Goal: Task Accomplishment & Management: Manage account settings

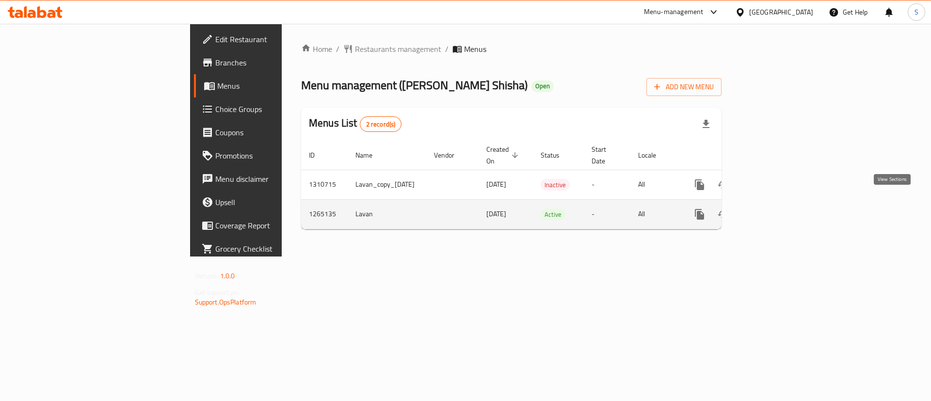
click at [774, 210] on icon "enhanced table" at bounding box center [769, 214] width 9 height 9
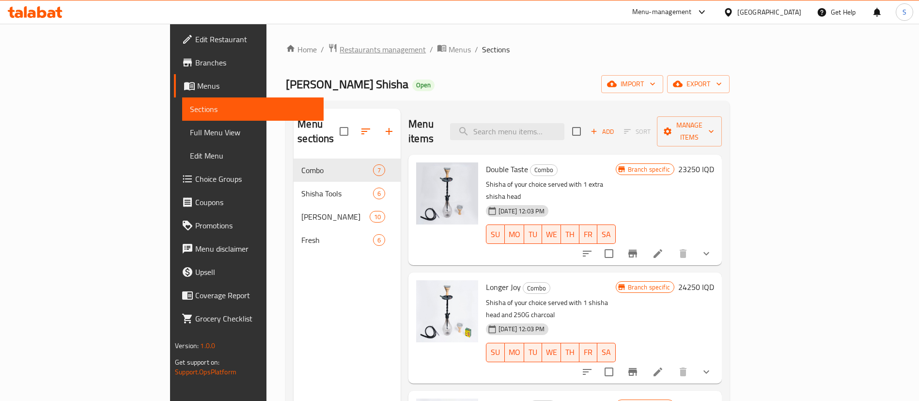
click at [340, 47] on span "Restaurants management" at bounding box center [383, 50] width 86 height 12
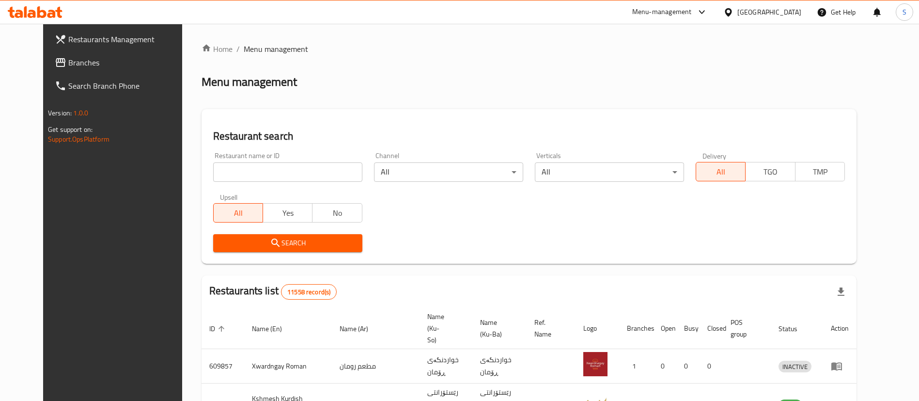
click at [267, 168] on input "search" at bounding box center [287, 171] width 149 height 19
type input "[PERSON_NAME]"
click button "Search" at bounding box center [287, 243] width 149 height 18
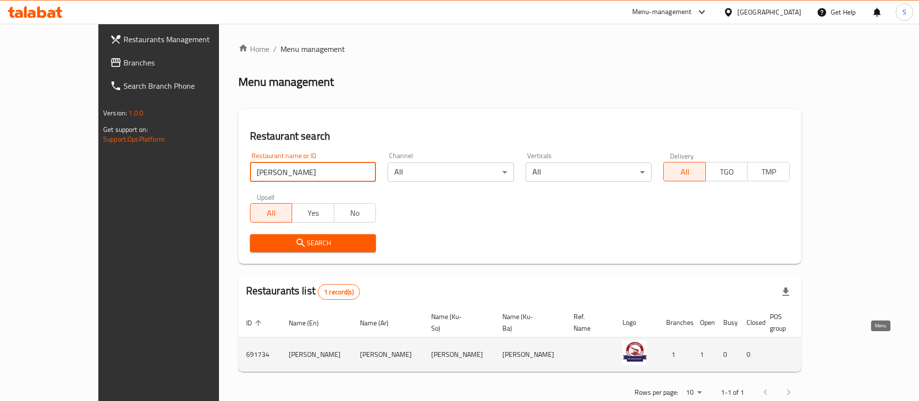
click at [878, 348] on icon "enhanced table" at bounding box center [875, 354] width 12 height 12
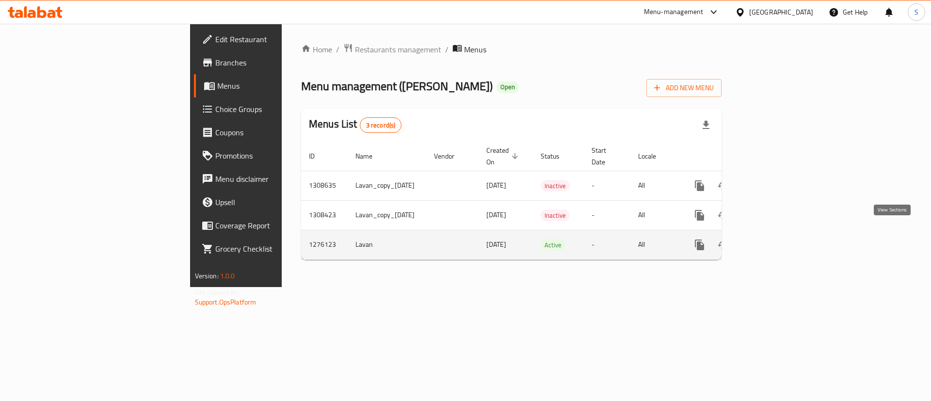
click at [775, 239] on icon "enhanced table" at bounding box center [769, 245] width 12 height 12
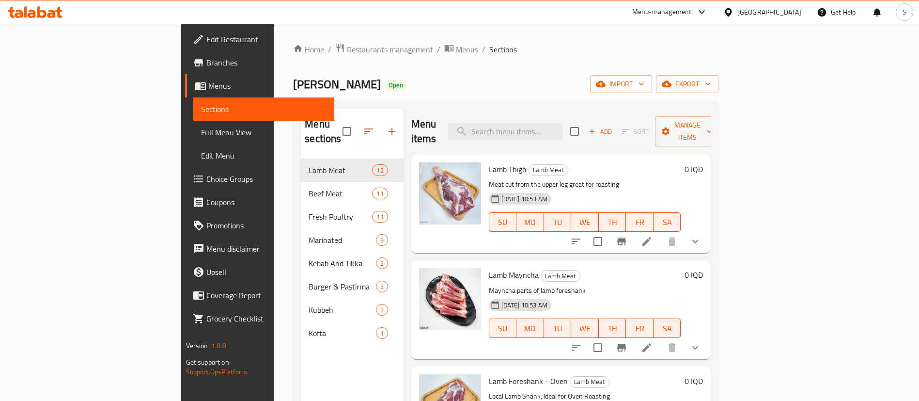
click at [585, 113] on div "Menu items Add Sort Manage items" at bounding box center [561, 132] width 300 height 46
click at [563, 126] on input "search" at bounding box center [505, 131] width 114 height 17
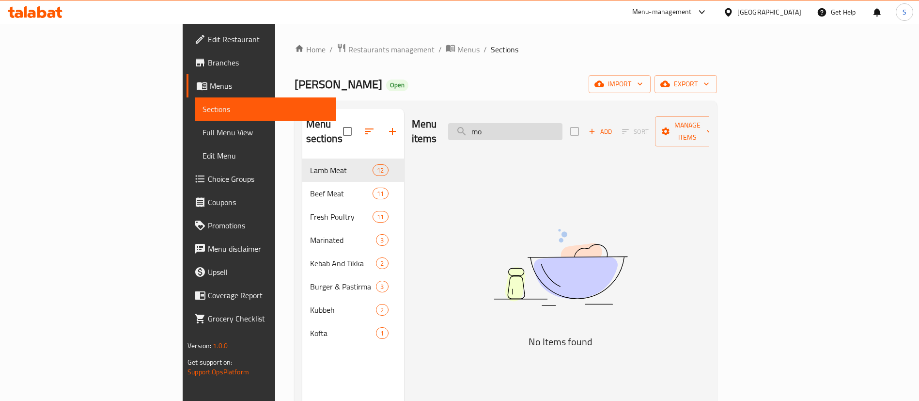
type input "m"
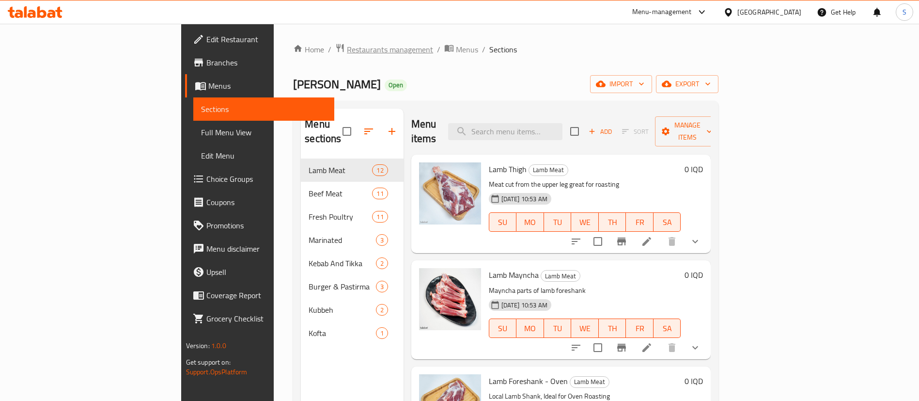
click at [347, 50] on span "Restaurants management" at bounding box center [390, 50] width 86 height 12
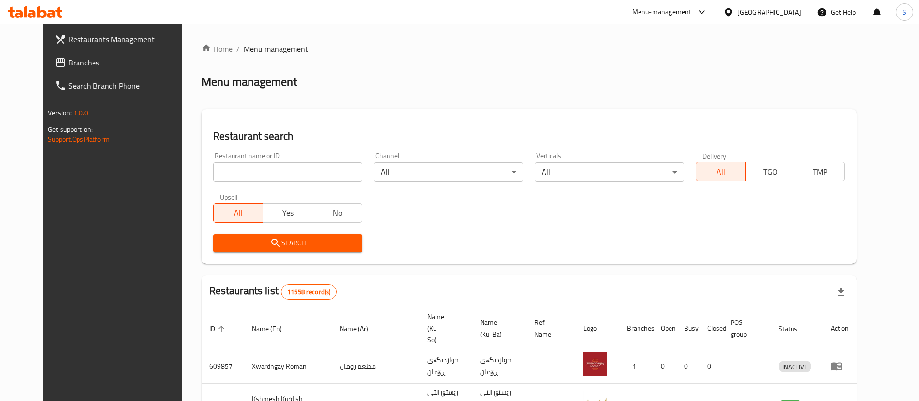
click at [259, 168] on input "search" at bounding box center [287, 171] width 149 height 19
type input "qubadi"
click button "Search" at bounding box center [287, 243] width 149 height 18
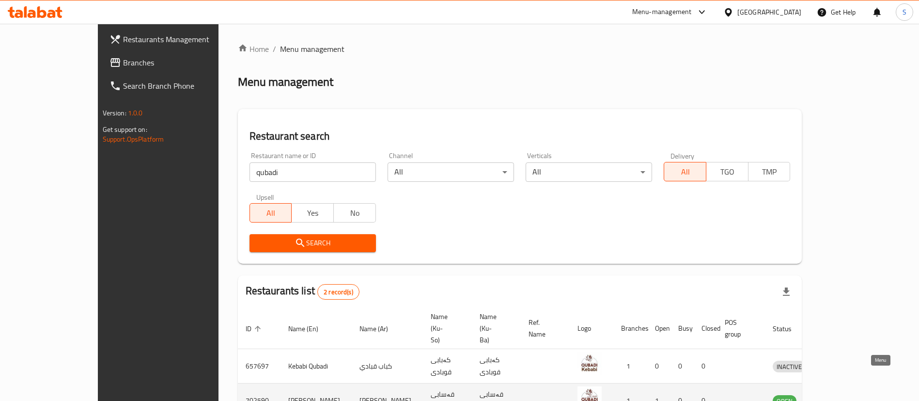
click at [843, 395] on link "enhanced table" at bounding box center [834, 401] width 18 height 12
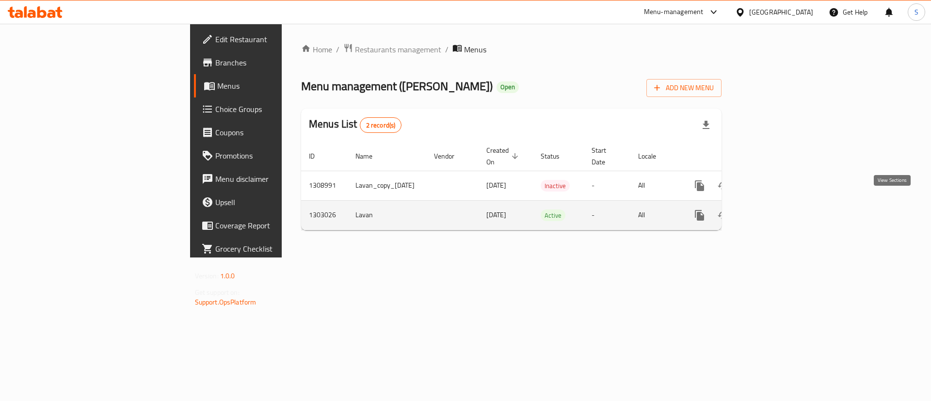
click at [774, 211] on icon "enhanced table" at bounding box center [769, 215] width 9 height 9
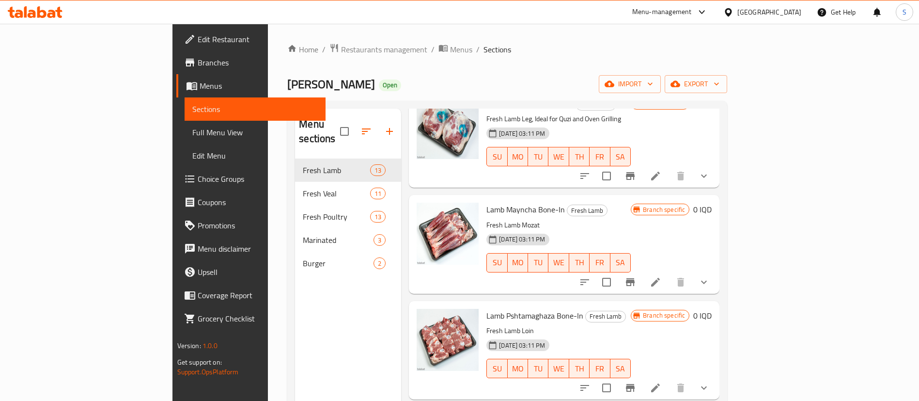
scroll to position [291, 0]
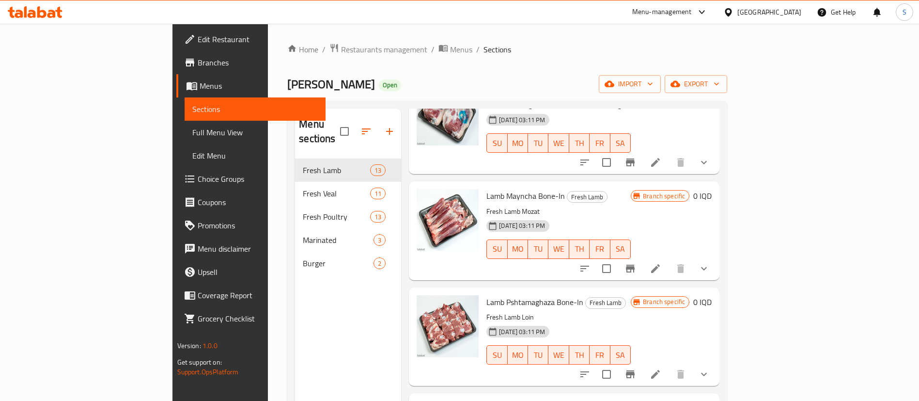
click at [487, 205] on p "Fresh Lamb Mozat" at bounding box center [559, 211] width 144 height 12
click at [662, 263] on icon at bounding box center [656, 269] width 12 height 12
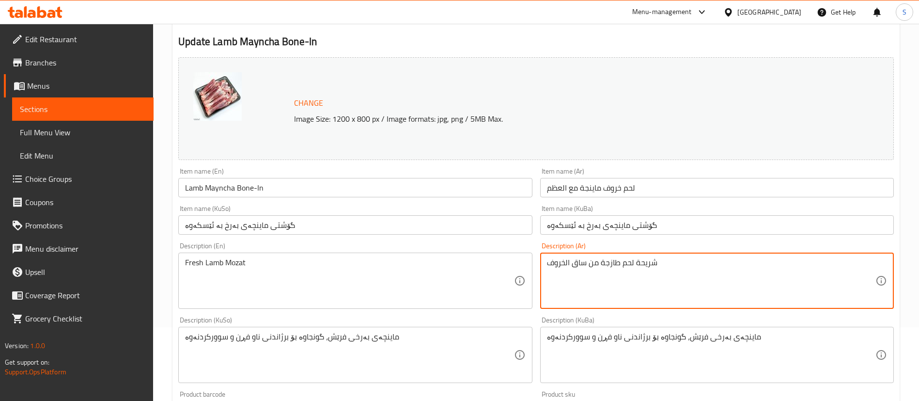
scroll to position [145, 0]
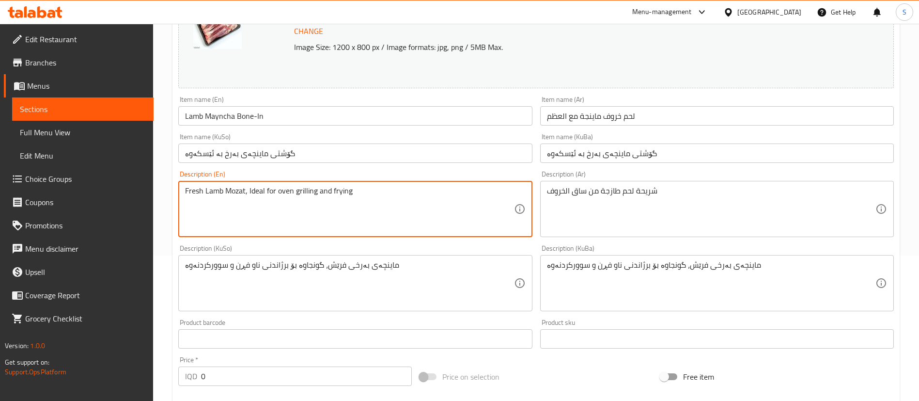
type textarea "Fresh Lamb Mozat, Ideal for oven grilling and frying"
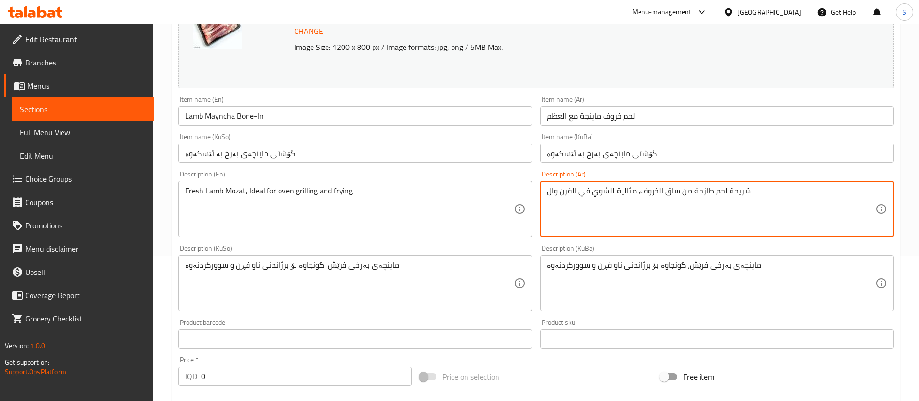
type textarea "شريحة لحم طازجة من ساق الخروف، مثالية للشوي في الفرن وال"
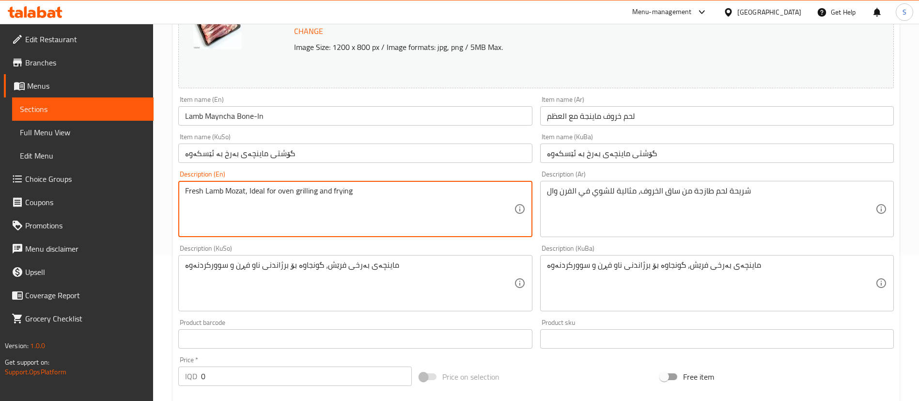
click at [343, 192] on textarea "Fresh Lamb Mozat, Ideal for oven grilling and frying" at bounding box center [349, 209] width 329 height 46
type textarea "Fresh Lamb Mozat, Ideal for oven grilling and Quzi"
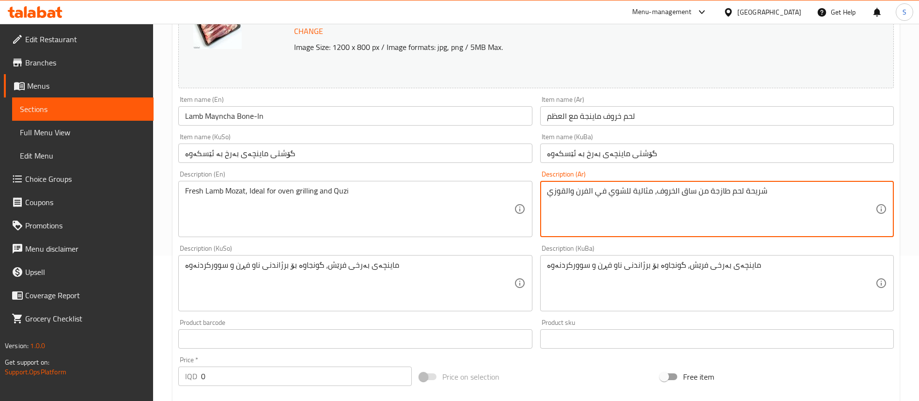
type textarea "شريحة لحم طازجة من ساق الخروف، مثالية للشوي في الفرن والقوزي"
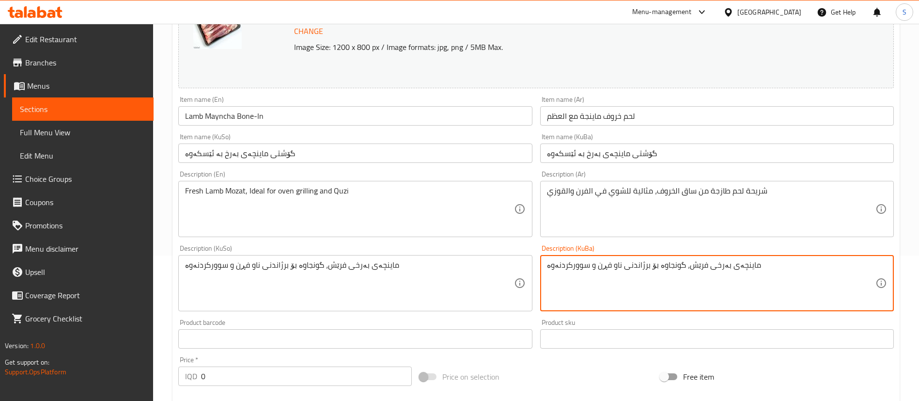
click at [687, 275] on textarea "ماینچەی بەرخی فرێش، گونجاوە بۆ برژاندنی ناو فڕن و سوورکردنەوە" at bounding box center [711, 283] width 329 height 46
paste textarea "قۆزی"
type textarea "ماینچەی بەرخی فرێش، گونجاوە بۆ برژاندنی ناو فڕن و قۆزی"
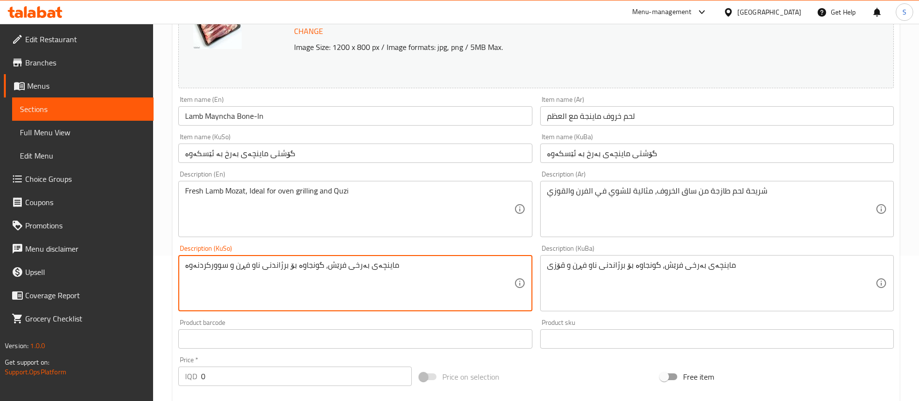
paste textarea "قۆزی"
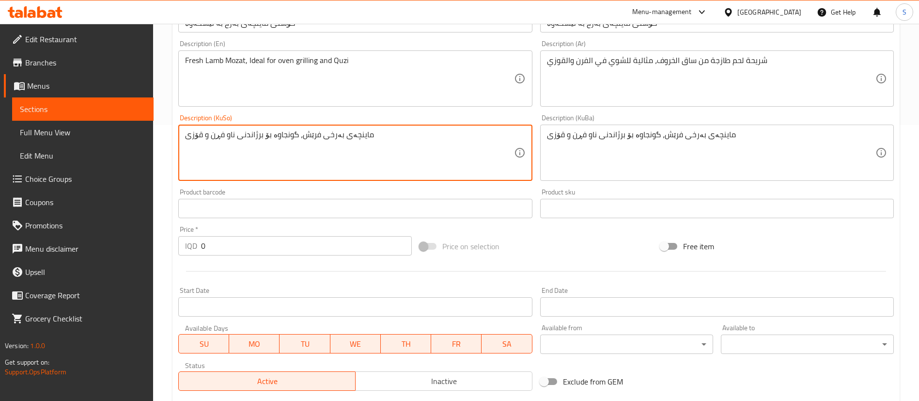
scroll to position [436, 0]
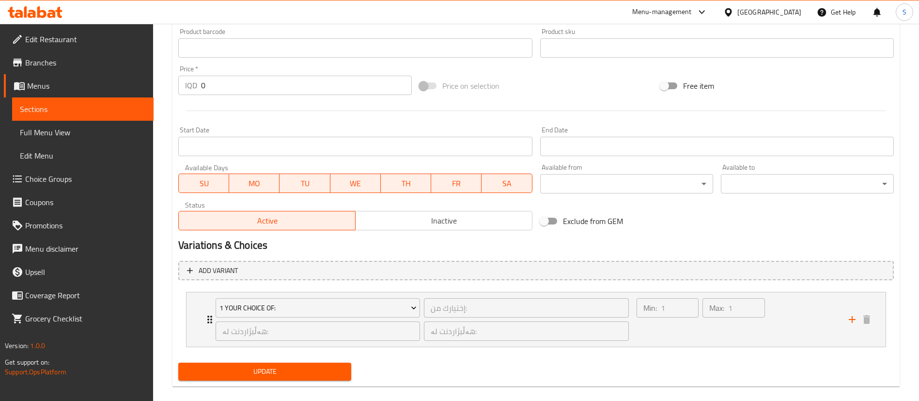
type textarea "ماینچەی بەرخی فرێش، گونجاوە بۆ برژاندنی ناو فڕن و قۆزی"
click at [317, 370] on span "Update" at bounding box center [265, 371] width 158 height 12
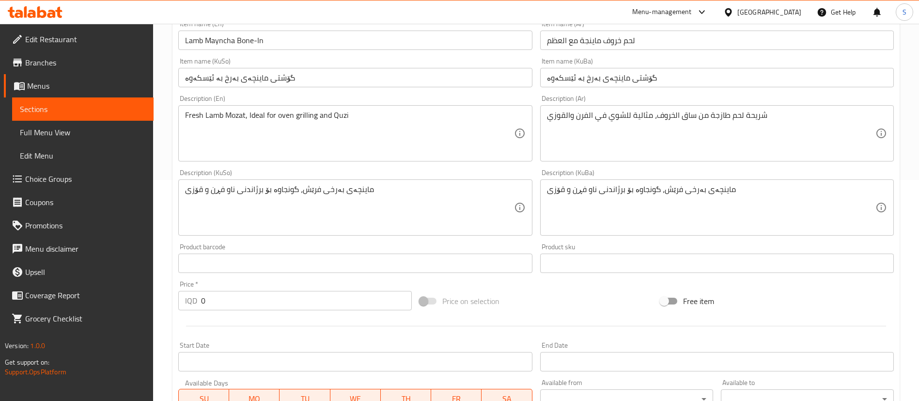
scroll to position [0, 0]
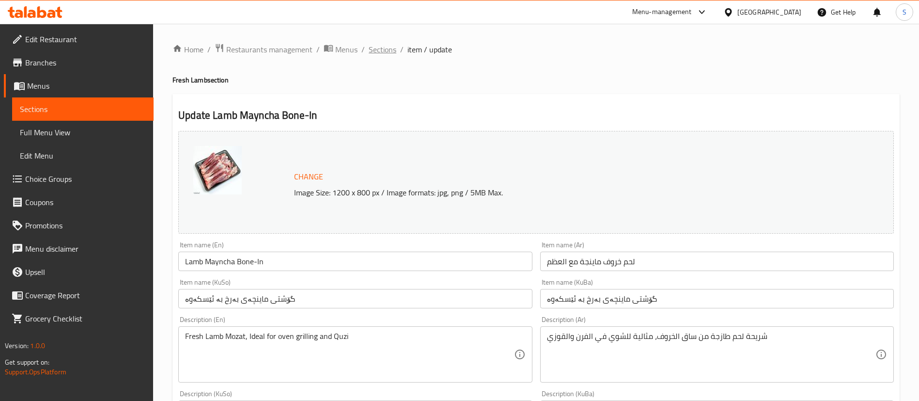
click at [384, 54] on span "Sections" at bounding box center [383, 50] width 28 height 12
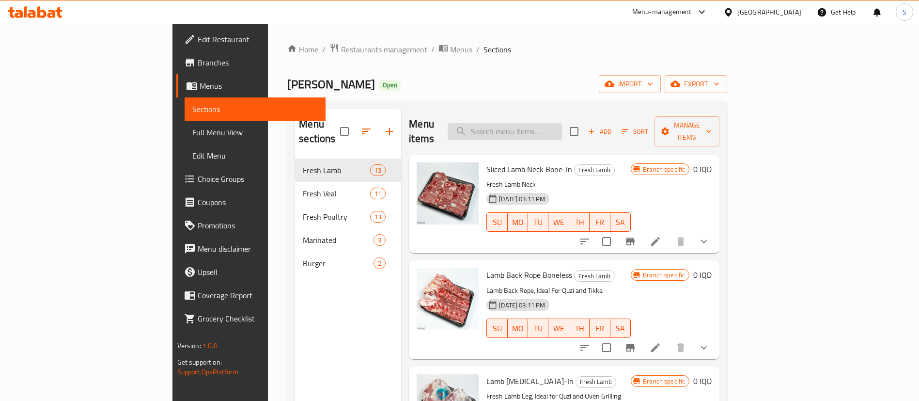
click at [562, 123] on input "search" at bounding box center [505, 131] width 114 height 17
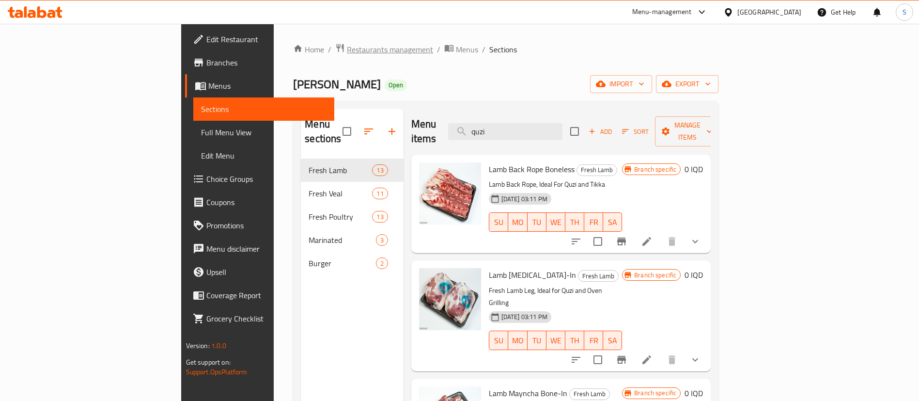
type input "quzi"
click at [347, 48] on span "Restaurants management" at bounding box center [390, 50] width 86 height 12
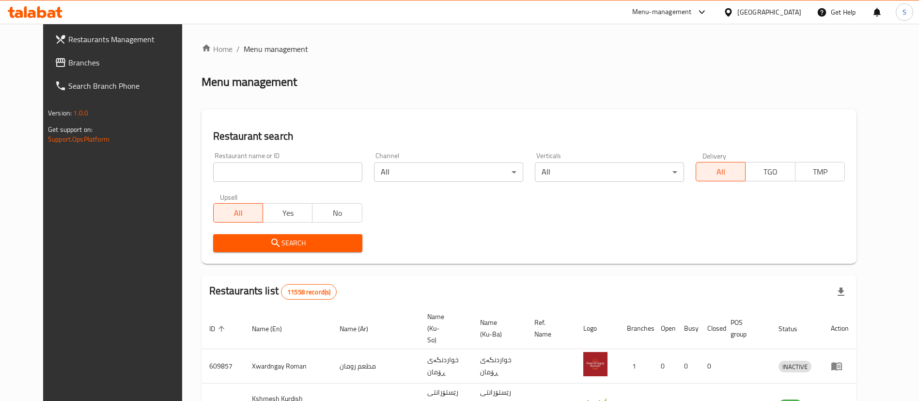
click at [282, 174] on input "search" at bounding box center [287, 171] width 149 height 19
type input "[PERSON_NAME]"
click button "Search" at bounding box center [287, 243] width 149 height 18
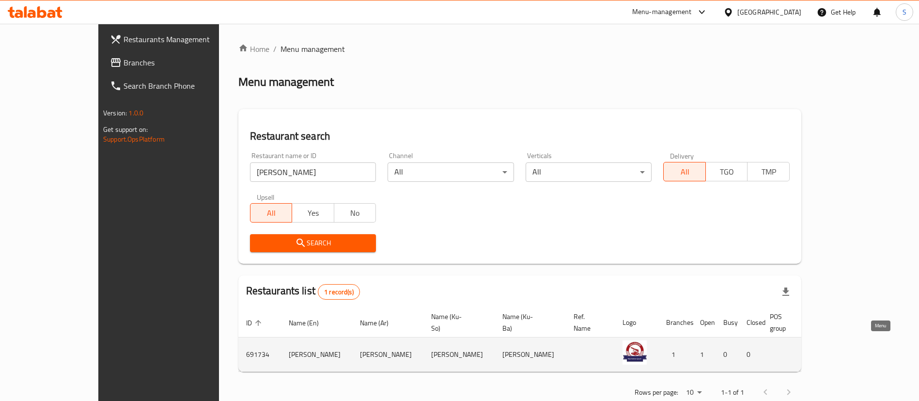
click at [877, 351] on icon "enhanced table" at bounding box center [874, 355] width 11 height 8
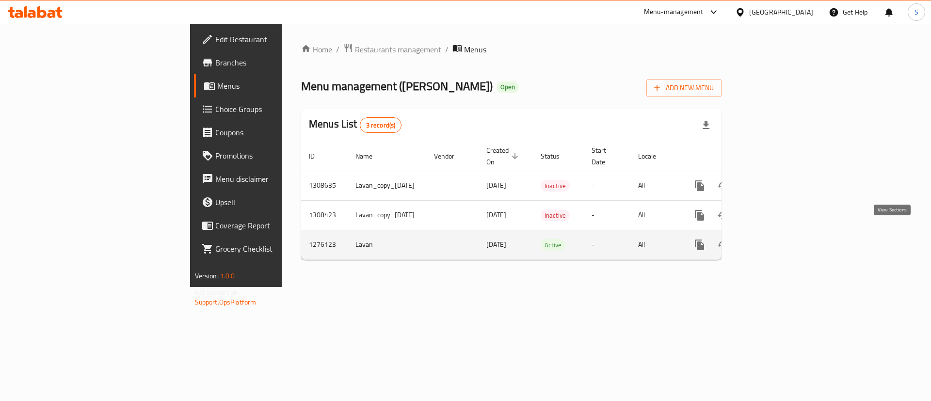
click at [781, 236] on link "enhanced table" at bounding box center [769, 244] width 23 height 23
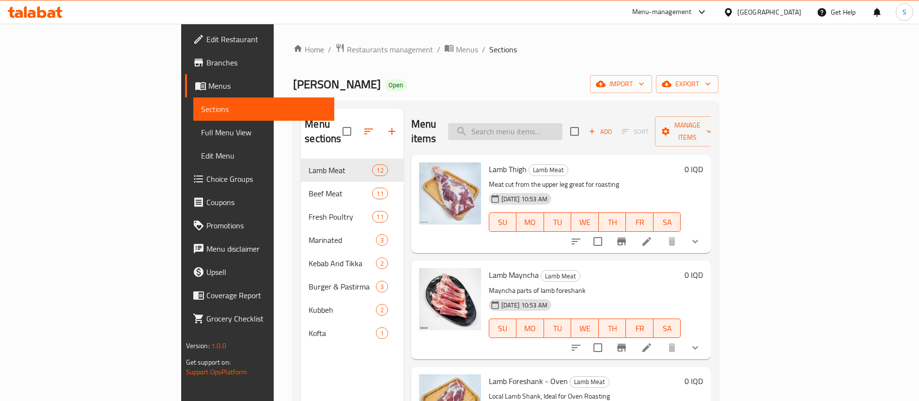
click at [549, 126] on input "search" at bounding box center [505, 131] width 114 height 17
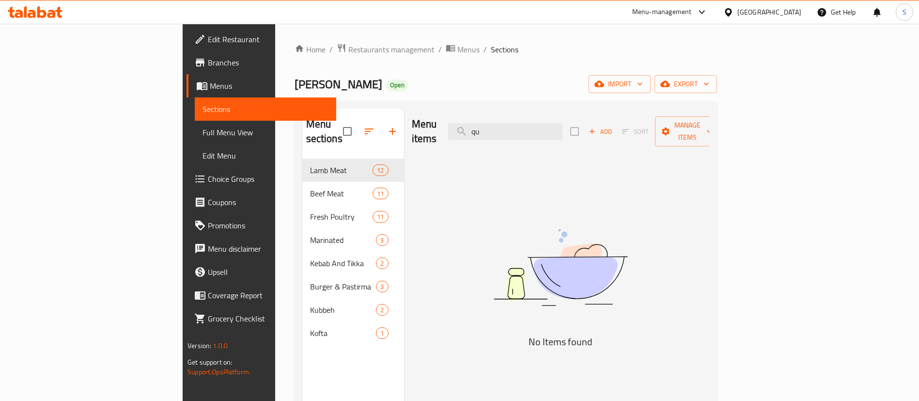
type input "q"
type input "ق"
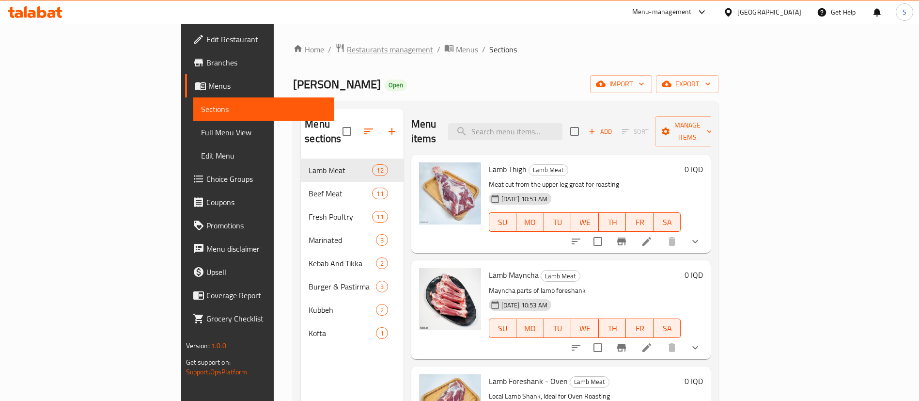
click at [347, 47] on span "Restaurants management" at bounding box center [390, 50] width 86 height 12
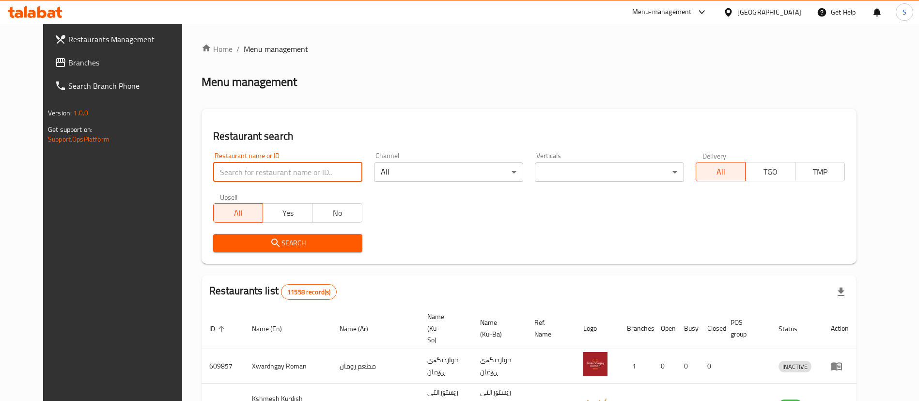
click at [241, 170] on input "search" at bounding box center [287, 171] width 149 height 19
type input "ب"
type input "freshi"
click button "Search" at bounding box center [287, 243] width 149 height 18
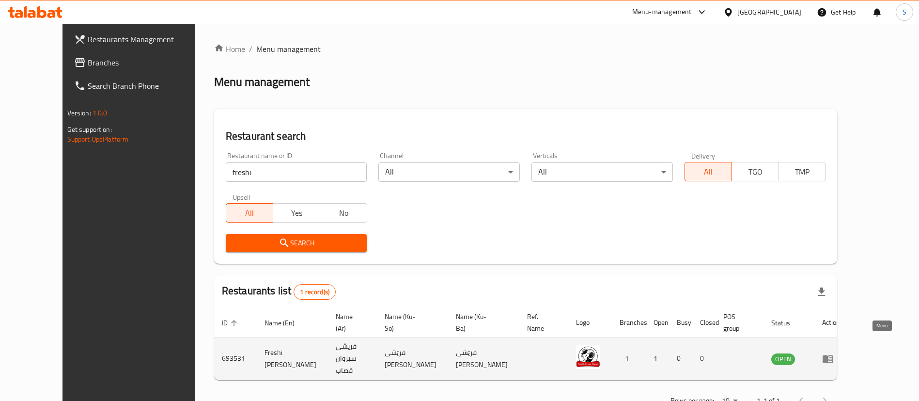
click at [834, 355] on icon "enhanced table" at bounding box center [828, 359] width 11 height 8
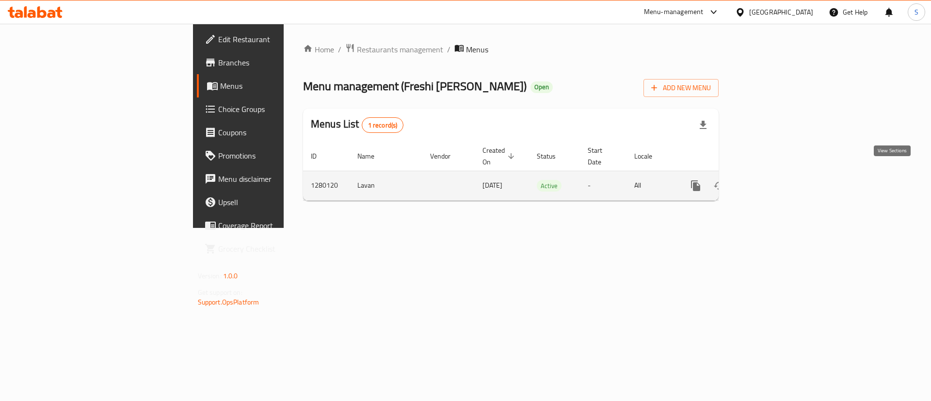
click at [771, 180] on icon "enhanced table" at bounding box center [765, 186] width 12 height 12
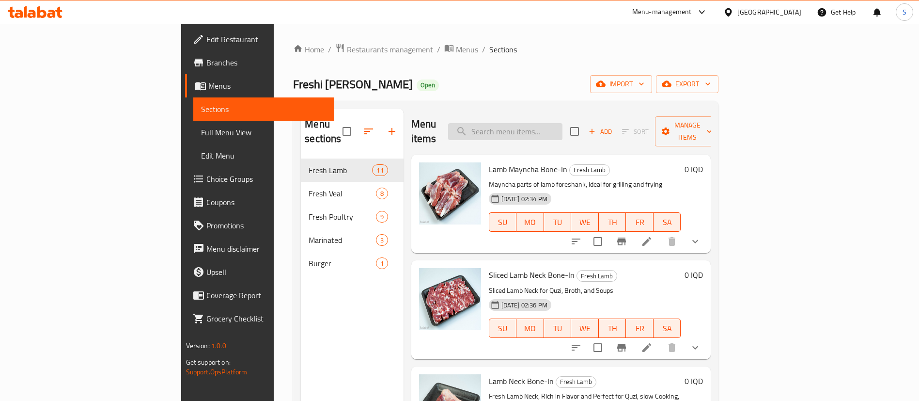
click at [563, 129] on input "search" at bounding box center [505, 131] width 114 height 17
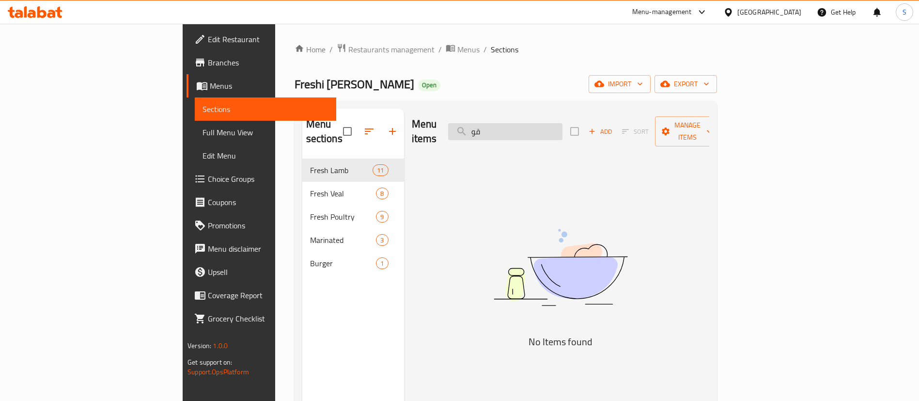
type input "ق"
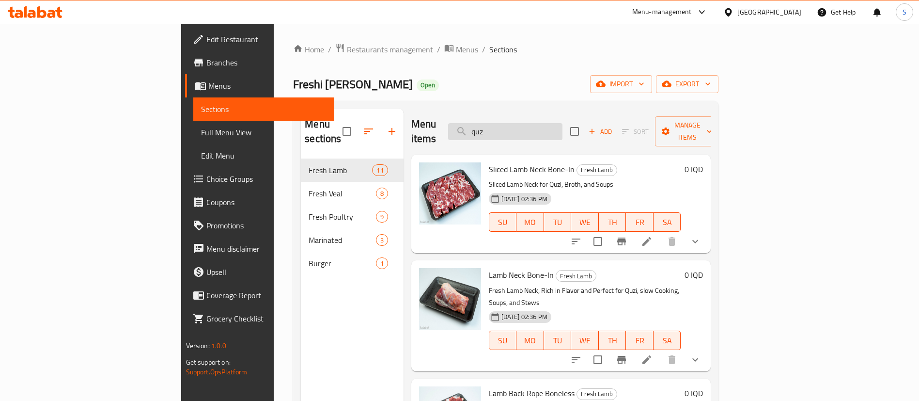
type input "quzi"
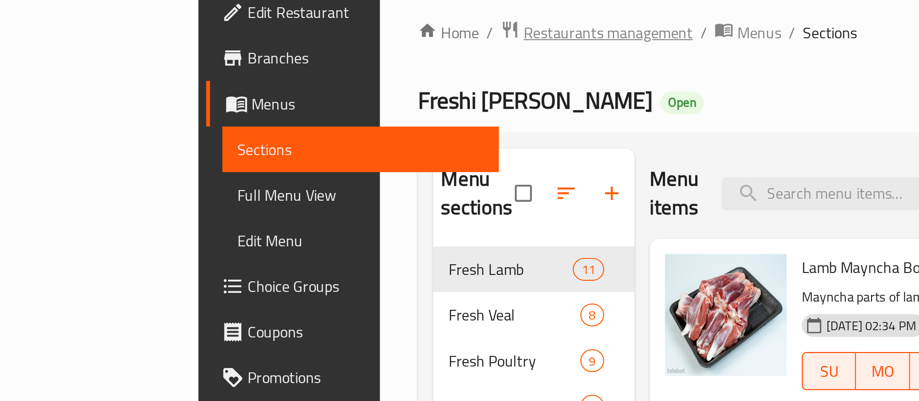
click at [347, 52] on span "Restaurants management" at bounding box center [390, 50] width 86 height 12
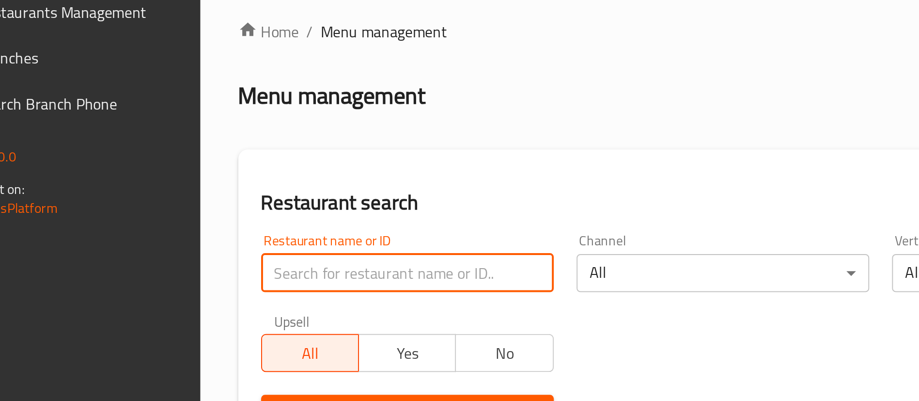
click at [252, 170] on input "search" at bounding box center [287, 171] width 149 height 19
type input "qubadi"
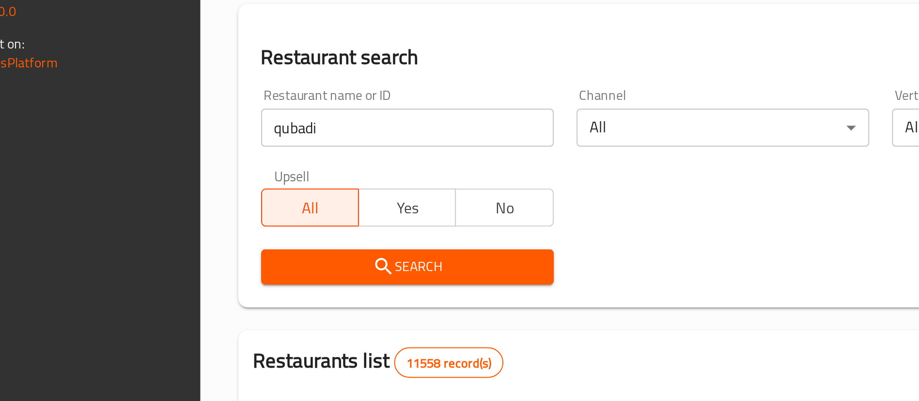
click at [274, 244] on span "Search" at bounding box center [288, 243] width 134 height 12
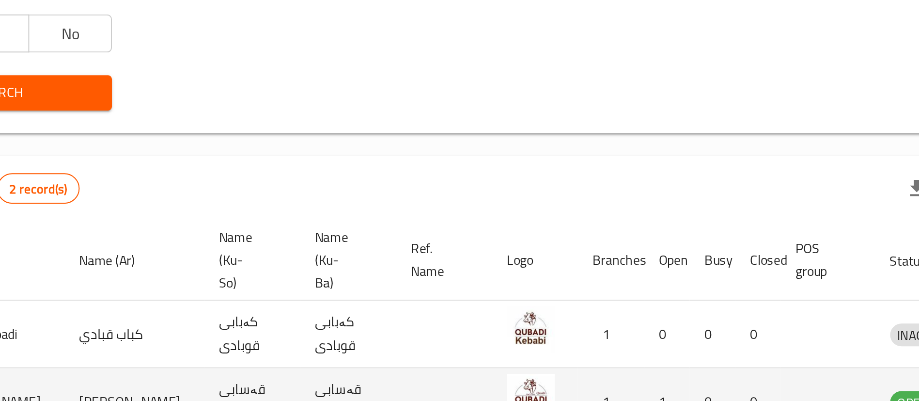
scroll to position [47, 0]
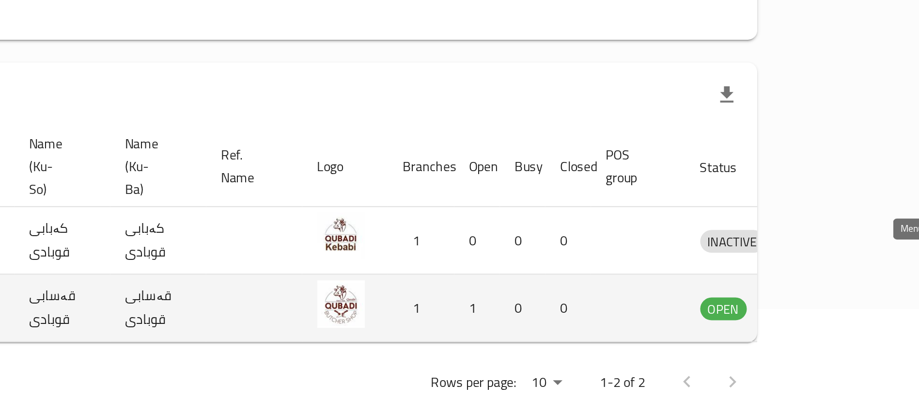
click at [835, 352] on icon "enhanced table" at bounding box center [833, 354] width 3 height 4
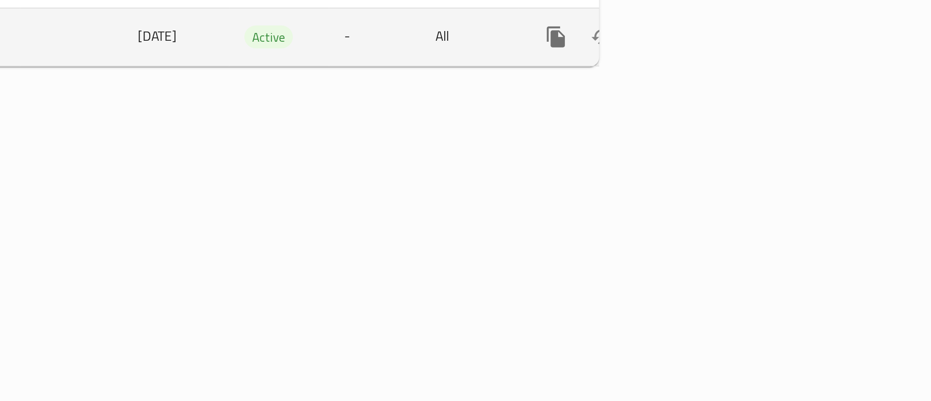
click at [775, 209] on icon "enhanced table" at bounding box center [769, 215] width 12 height 12
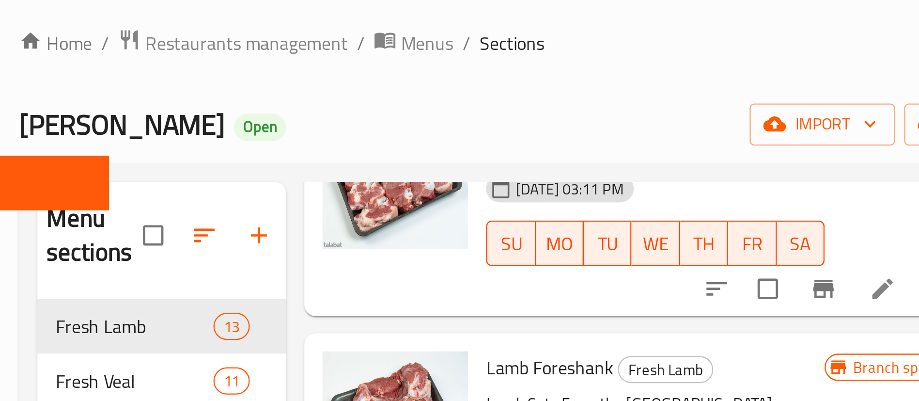
scroll to position [463, 0]
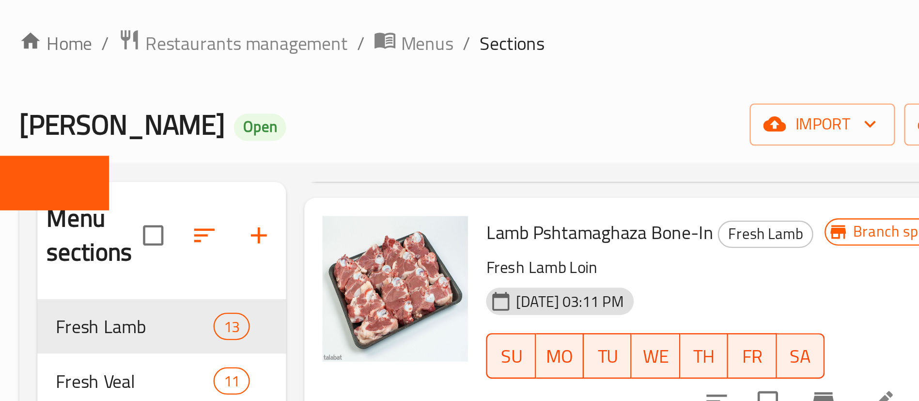
click at [487, 139] on p "Fresh Lamb Loin" at bounding box center [559, 145] width 144 height 12
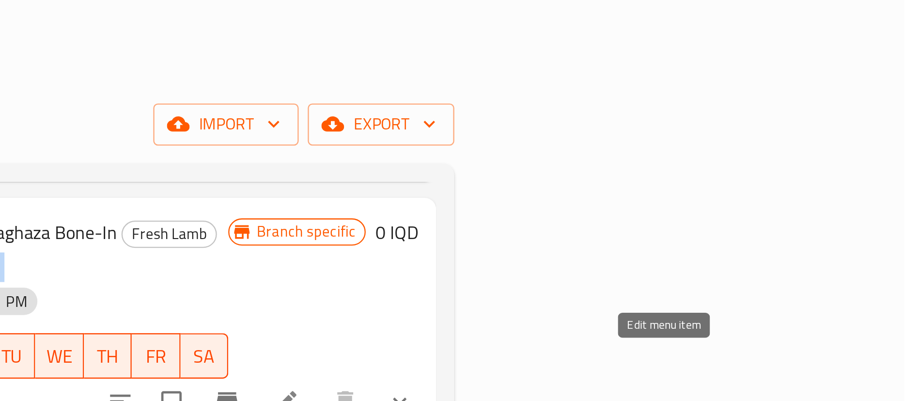
click at [662, 196] on icon at bounding box center [656, 202] width 12 height 12
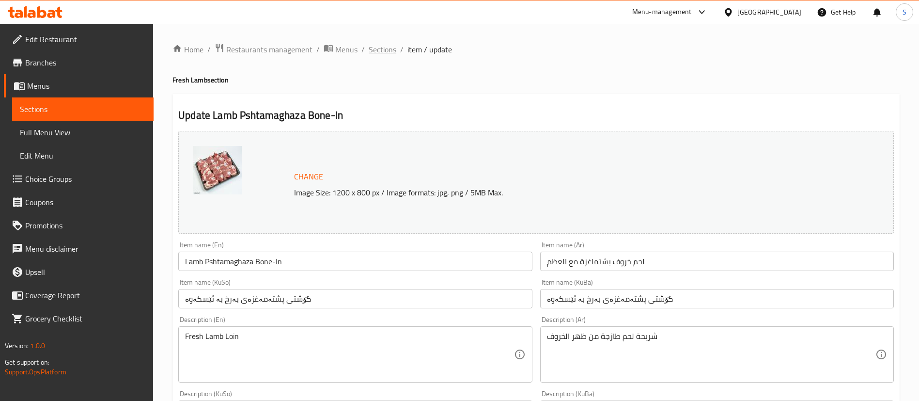
click at [390, 50] on span "Sections" at bounding box center [383, 50] width 28 height 12
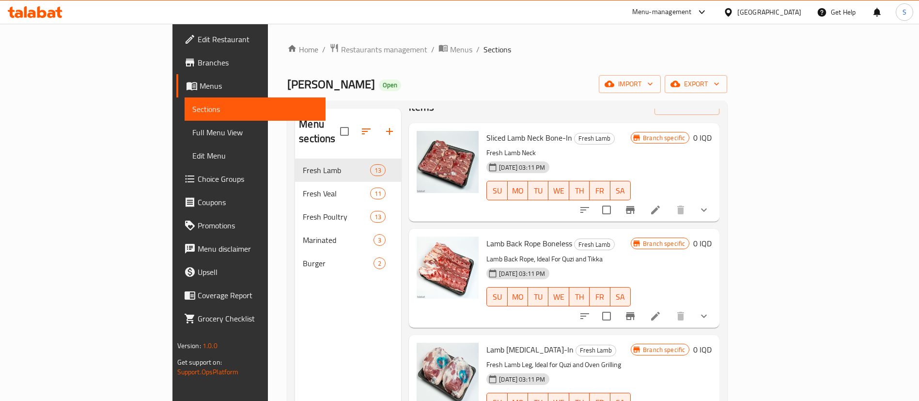
scroll to position [32, 0]
click at [662, 310] on icon at bounding box center [656, 316] width 12 height 12
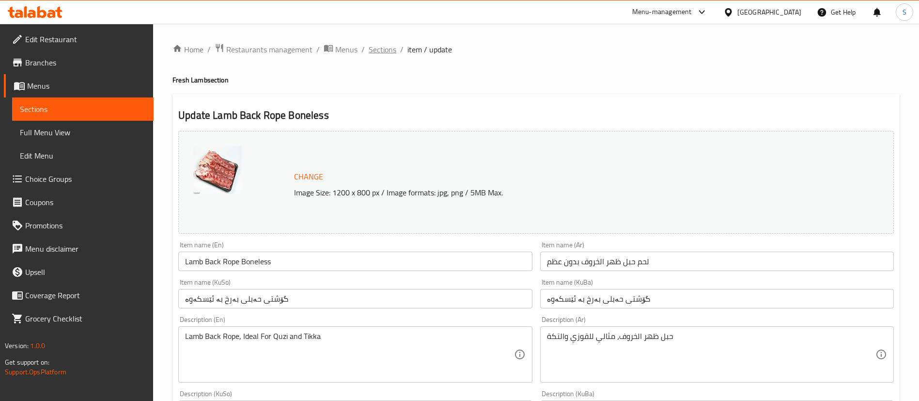
click at [383, 49] on span "Sections" at bounding box center [383, 50] width 28 height 12
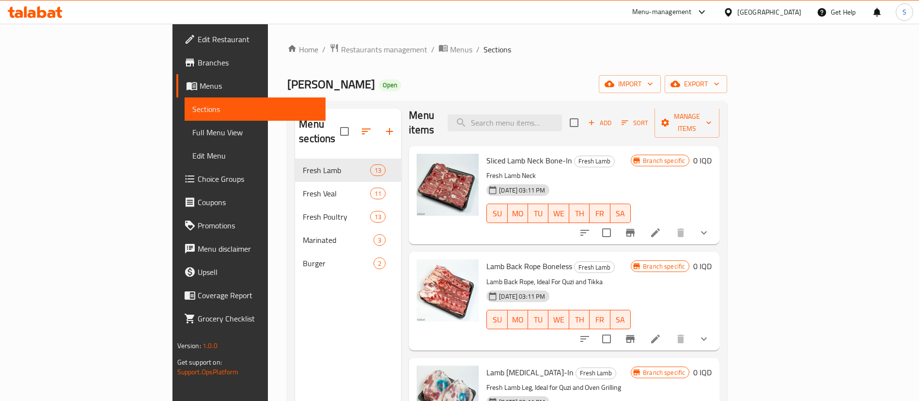
scroll to position [15, 0]
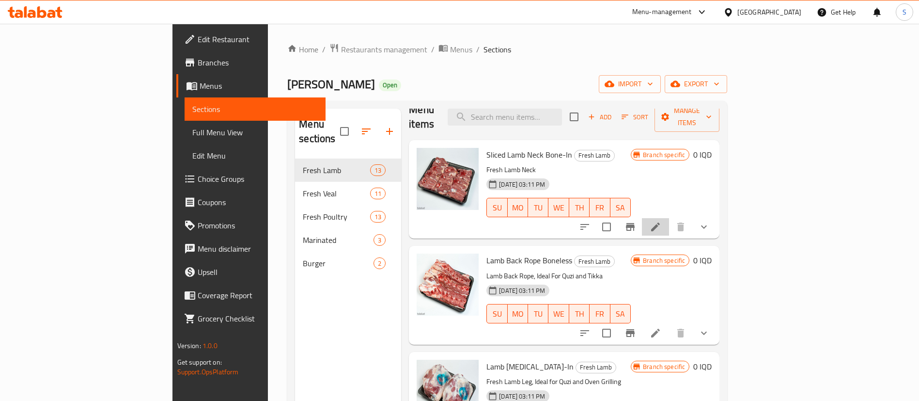
click at [669, 218] on li at bounding box center [655, 226] width 27 height 17
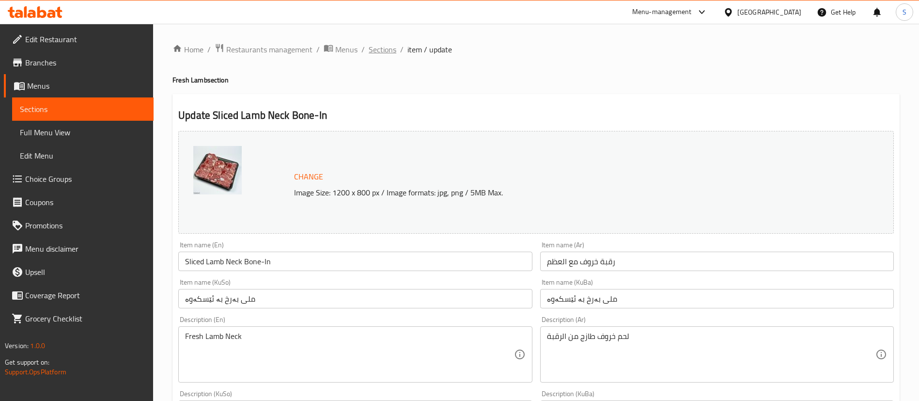
click at [382, 49] on span "Sections" at bounding box center [383, 50] width 28 height 12
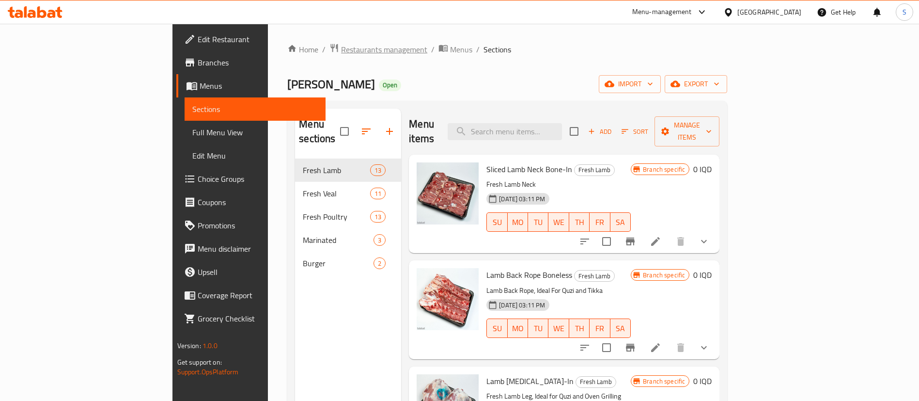
click at [341, 52] on span "Restaurants management" at bounding box center [384, 50] width 86 height 12
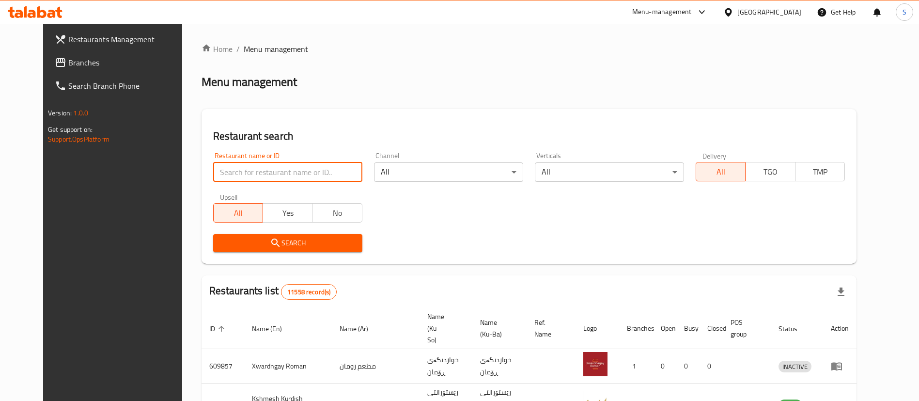
click at [259, 171] on input "search" at bounding box center [287, 171] width 149 height 19
type input "[PERSON_NAME]"
click button "Search" at bounding box center [287, 243] width 149 height 18
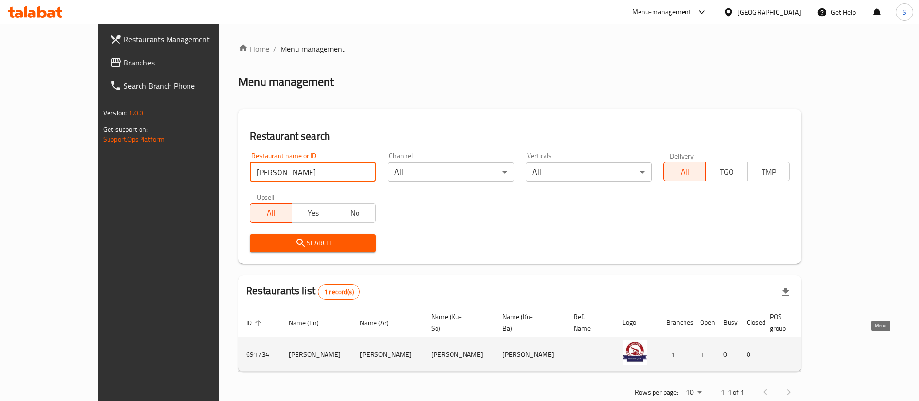
click at [878, 348] on icon "enhanced table" at bounding box center [875, 354] width 12 height 12
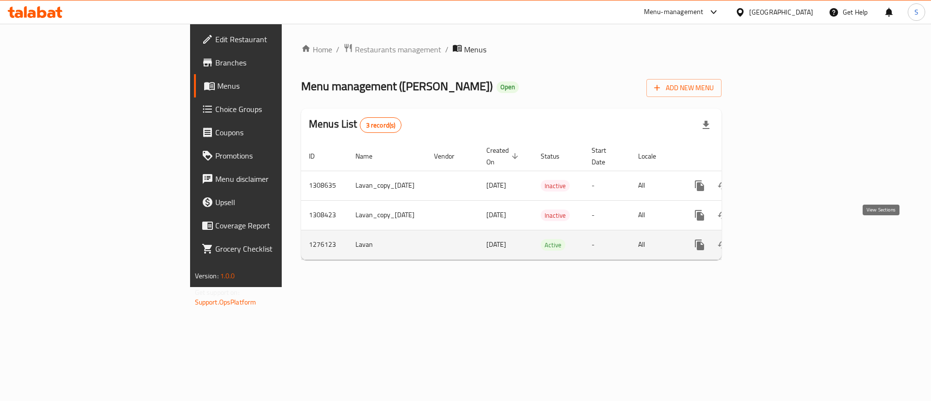
click at [781, 236] on link "enhanced table" at bounding box center [769, 244] width 23 height 23
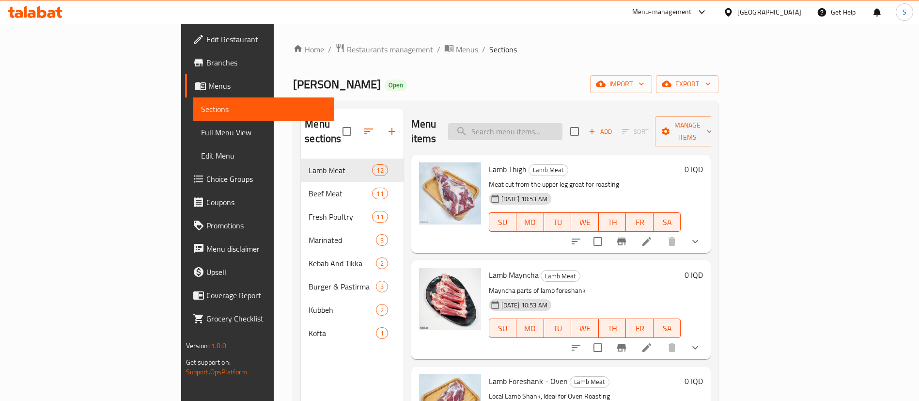
click at [542, 124] on input "search" at bounding box center [505, 131] width 114 height 17
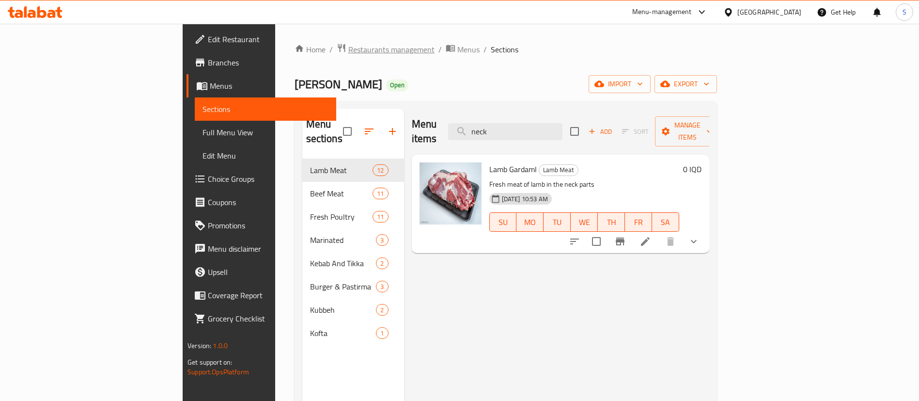
type input "neck"
click at [348, 49] on span "Restaurants management" at bounding box center [391, 50] width 86 height 12
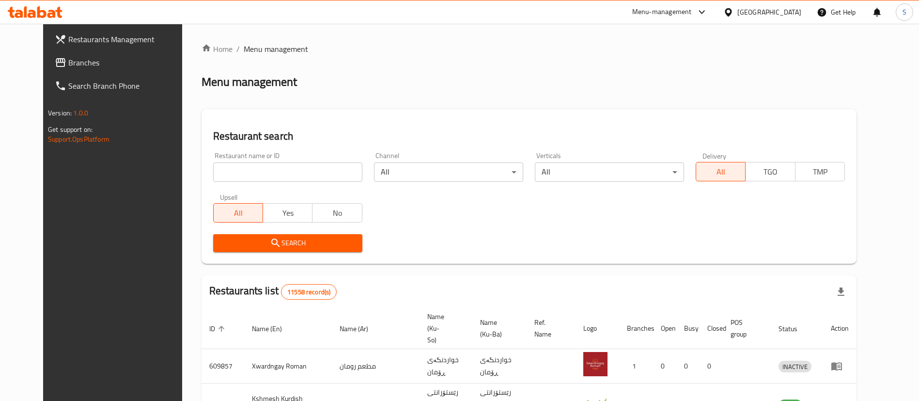
click at [291, 173] on input "search" at bounding box center [287, 171] width 149 height 19
type input "freshi"
click at [295, 245] on span "Search" at bounding box center [288, 243] width 134 height 12
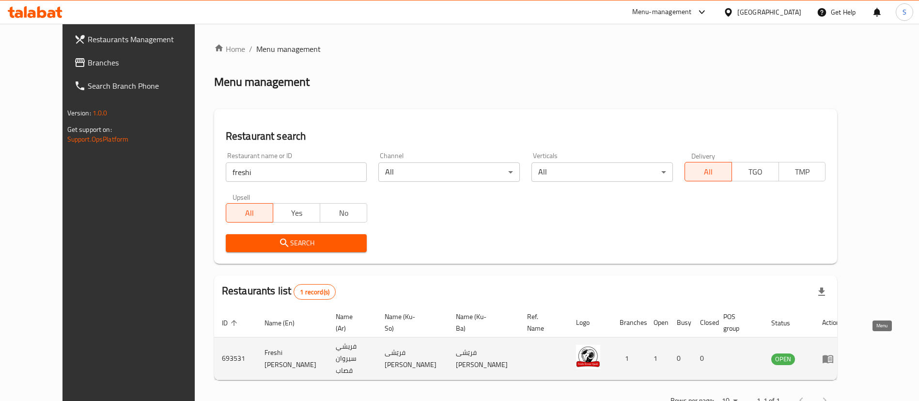
click at [834, 355] on icon "enhanced table" at bounding box center [828, 359] width 11 height 8
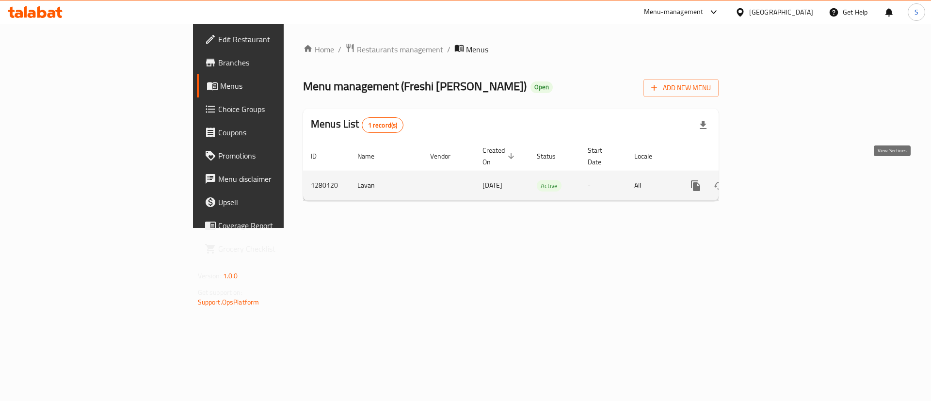
click at [771, 180] on icon "enhanced table" at bounding box center [765, 186] width 12 height 12
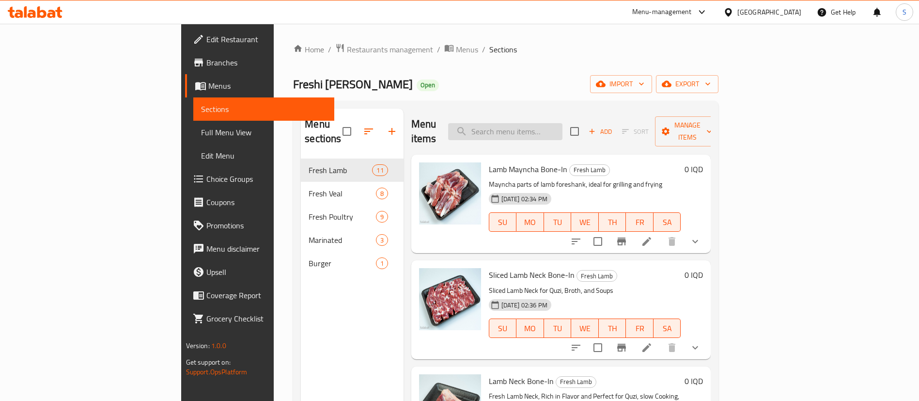
click at [559, 130] on input "search" at bounding box center [505, 131] width 114 height 17
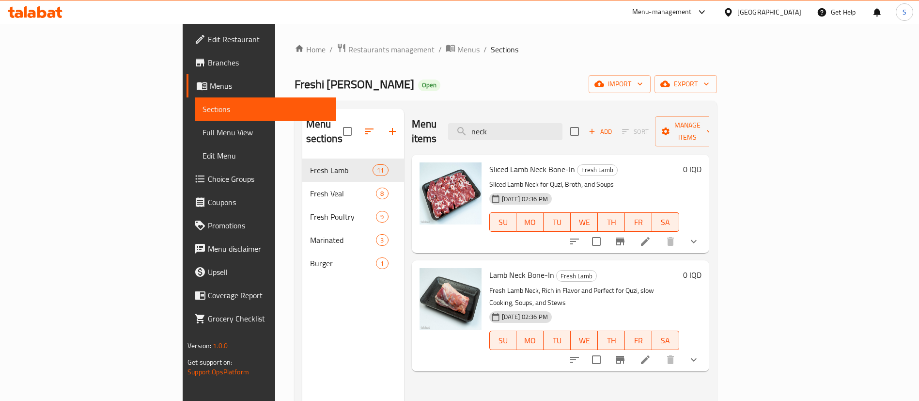
type input "neck"
click at [650, 237] on icon at bounding box center [645, 241] width 9 height 9
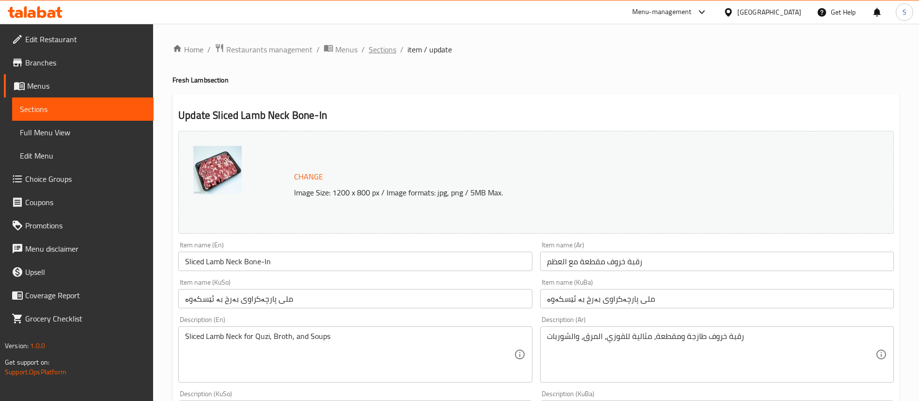
click at [378, 55] on span "Sections" at bounding box center [383, 50] width 28 height 12
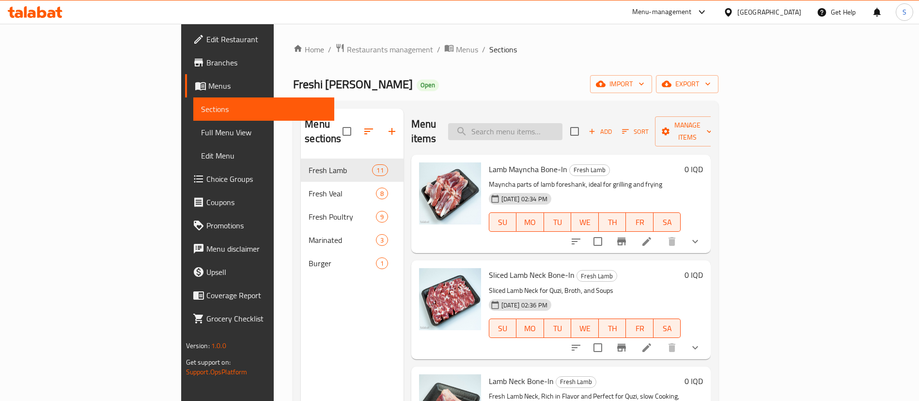
click at [563, 127] on input "search" at bounding box center [505, 131] width 114 height 17
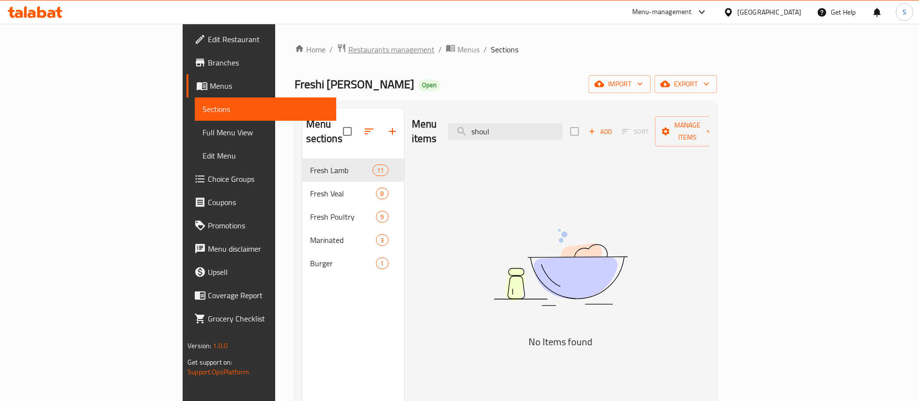
type input "shoul"
click at [348, 47] on span "Restaurants management" at bounding box center [391, 50] width 86 height 12
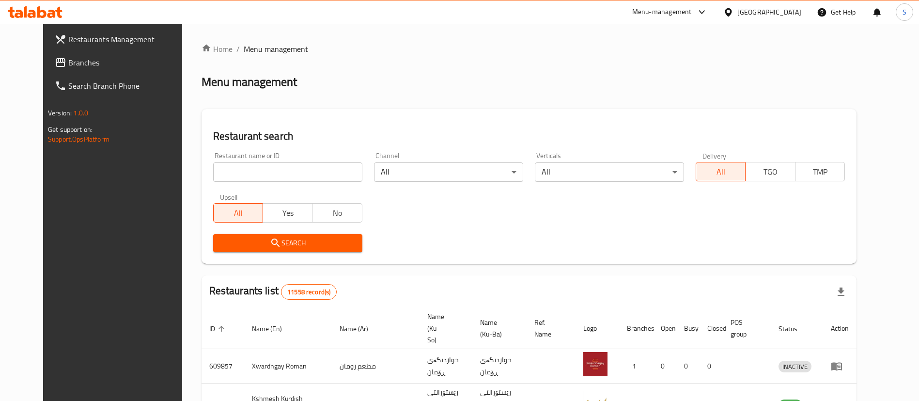
click at [288, 181] on input "search" at bounding box center [287, 171] width 149 height 19
type input "[PERSON_NAME]"
click button "Search" at bounding box center [287, 243] width 149 height 18
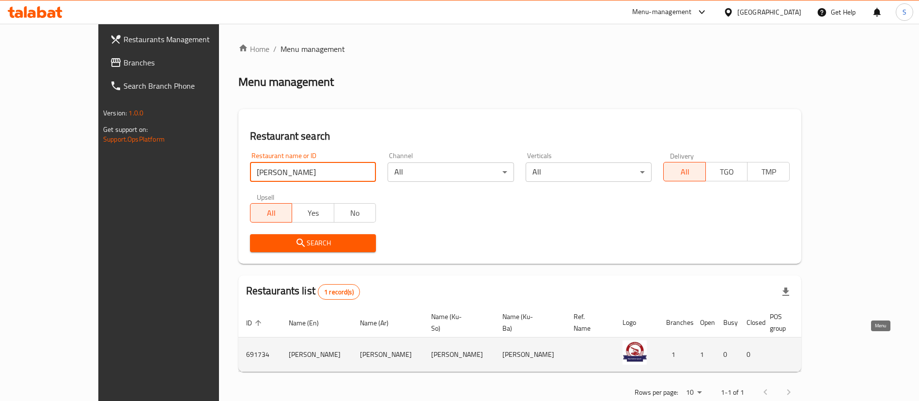
click at [881, 348] on icon "enhanced table" at bounding box center [875, 354] width 12 height 12
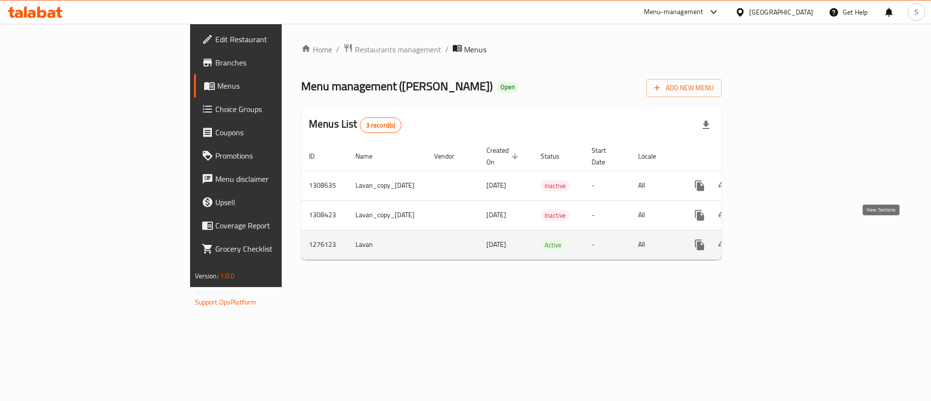
click at [775, 239] on icon "enhanced table" at bounding box center [769, 245] width 12 height 12
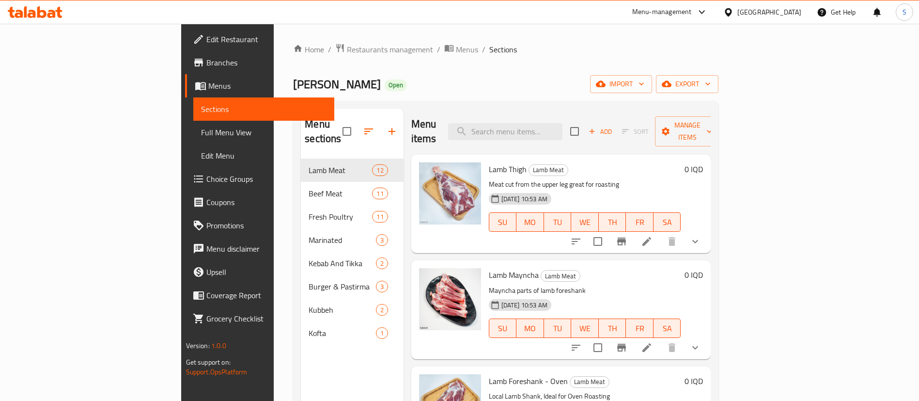
click at [547, 113] on div "Menu items Add Sort Manage items" at bounding box center [561, 132] width 300 height 46
click at [550, 126] on input "search" at bounding box center [505, 131] width 114 height 17
type input "shou"
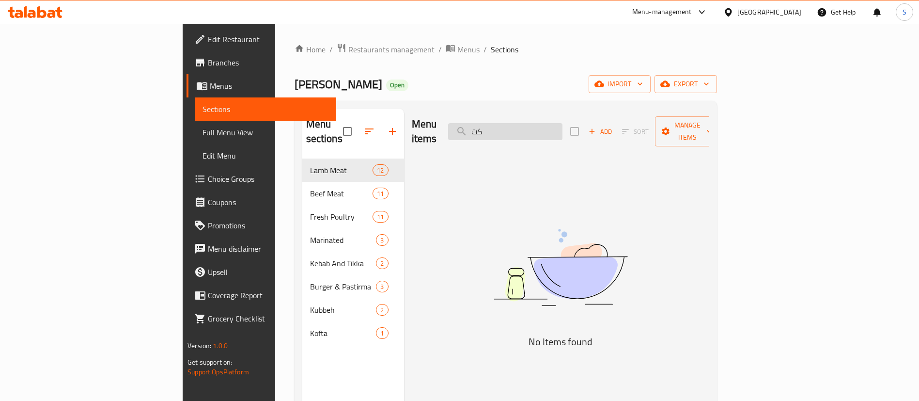
type input "ك"
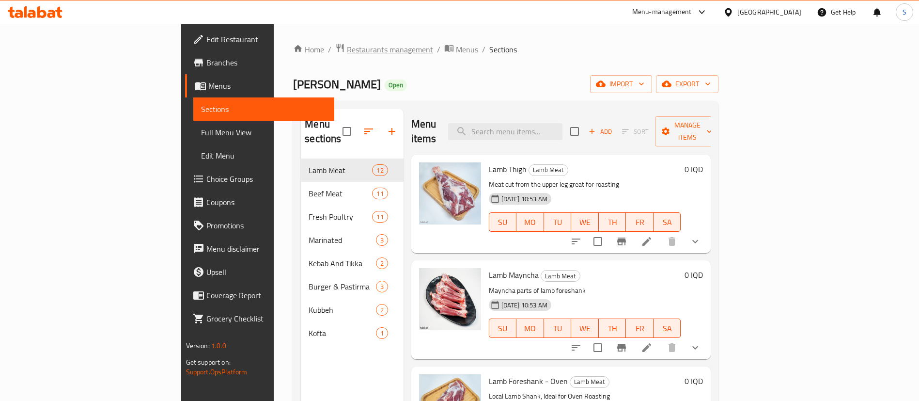
click at [347, 49] on span "Restaurants management" at bounding box center [390, 50] width 86 height 12
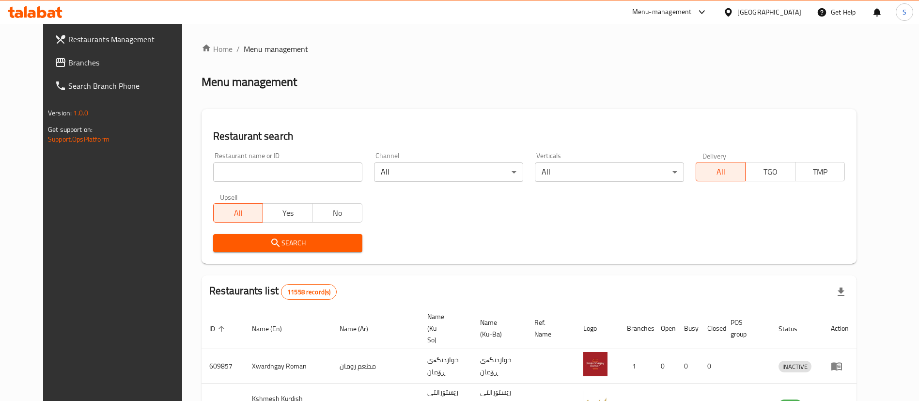
click at [271, 174] on input "search" at bounding box center [287, 171] width 149 height 19
type input "ض"
type input "qubadi"
click at [248, 245] on span "Search" at bounding box center [288, 243] width 134 height 12
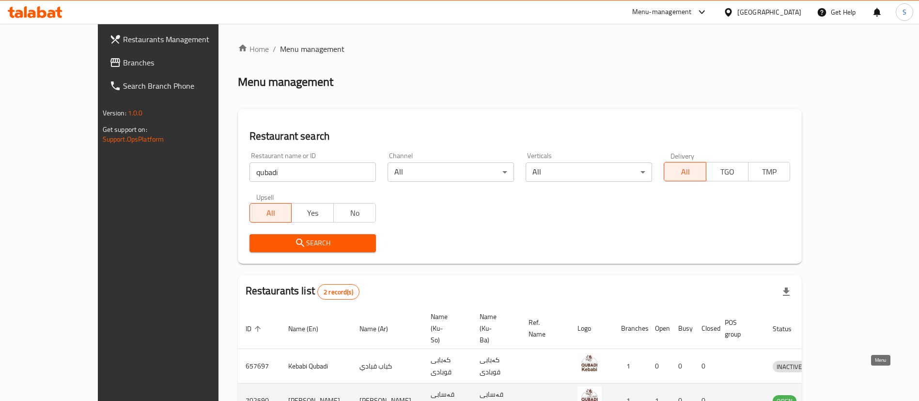
click at [837, 397] on icon "enhanced table" at bounding box center [831, 401] width 11 height 8
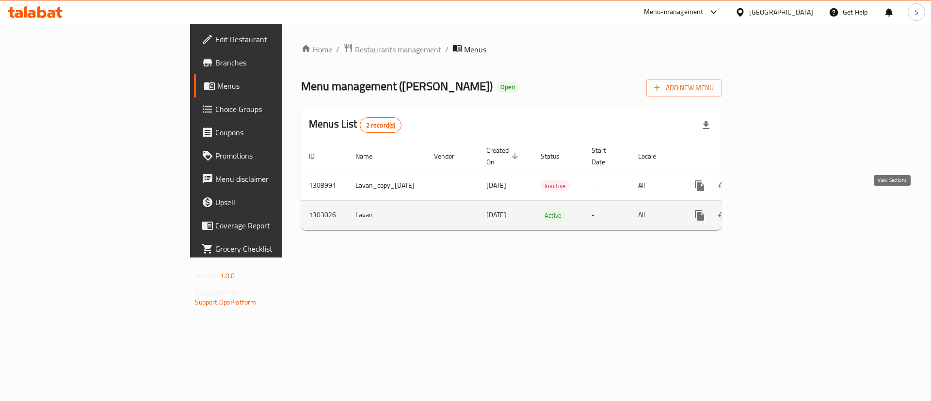
click at [781, 206] on link "enhanced table" at bounding box center [769, 215] width 23 height 23
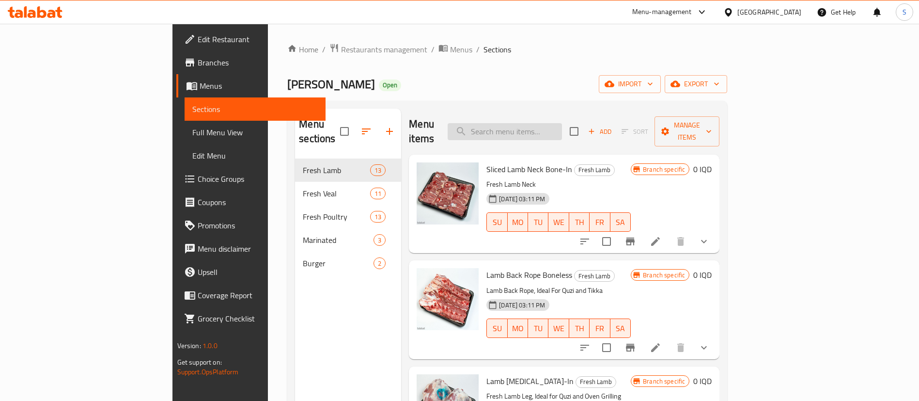
click at [562, 124] on input "search" at bounding box center [505, 131] width 114 height 17
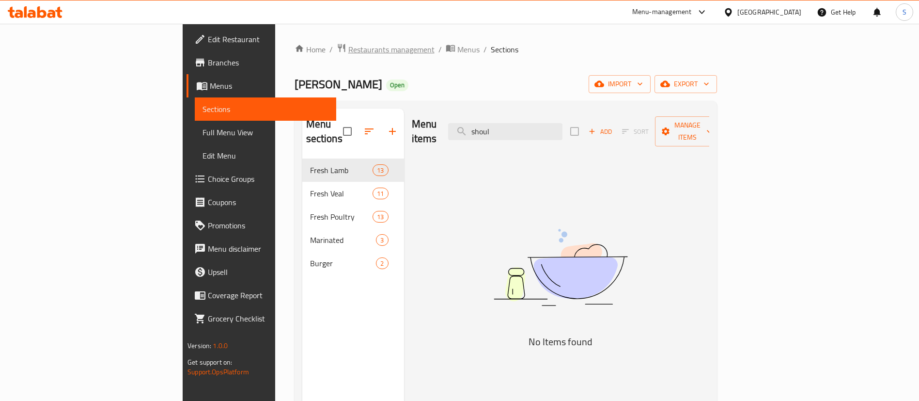
type input "shoul"
click at [348, 45] on span "Restaurants management" at bounding box center [391, 50] width 86 height 12
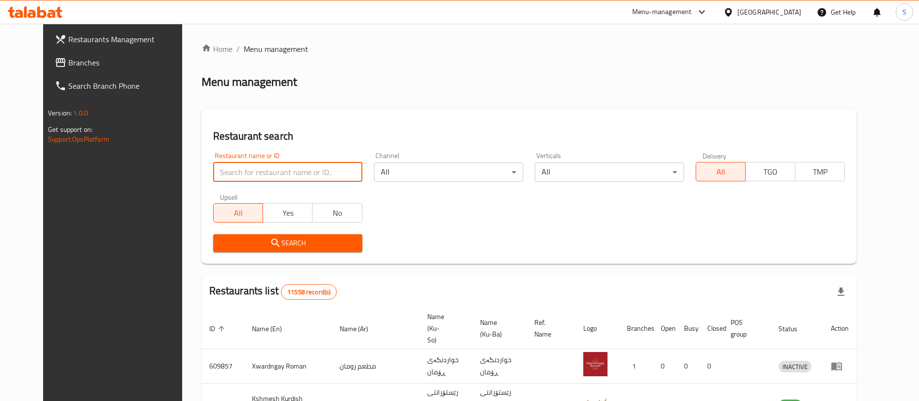
click at [265, 174] on input "search" at bounding box center [287, 171] width 149 height 19
type input "freshi"
click at [307, 237] on span "Search" at bounding box center [288, 243] width 134 height 12
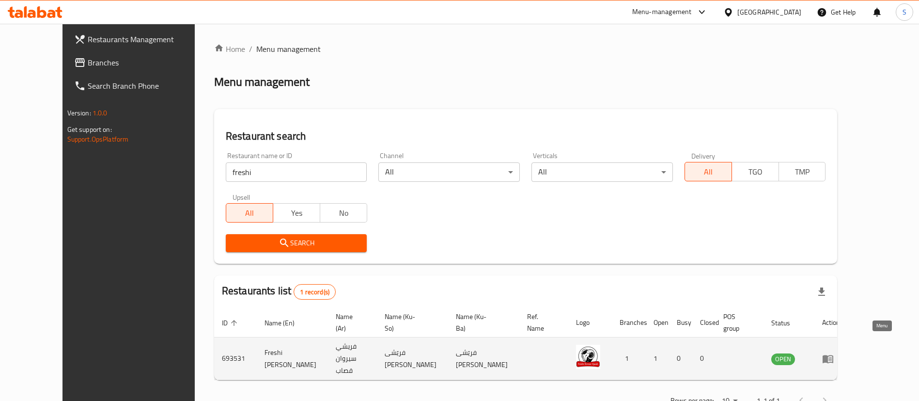
click at [834, 355] on icon "enhanced table" at bounding box center [828, 359] width 11 height 8
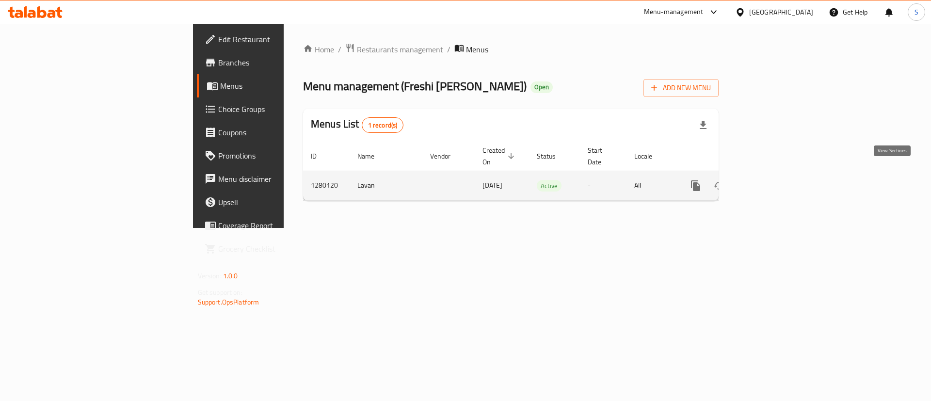
click at [770, 181] on icon "enhanced table" at bounding box center [765, 185] width 9 height 9
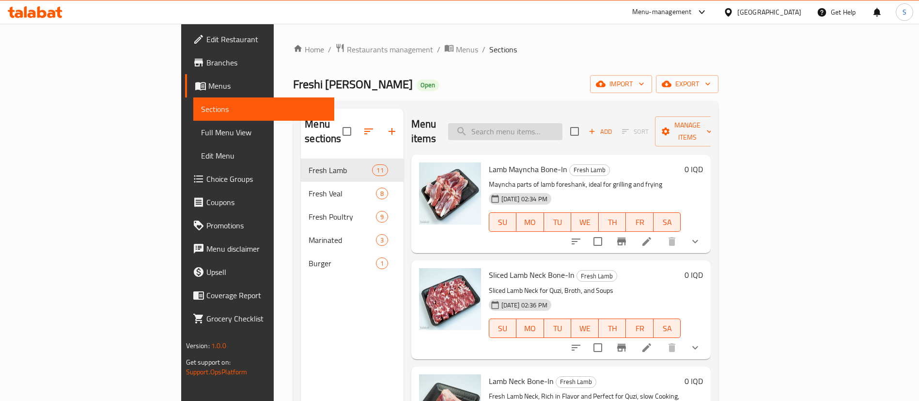
click at [546, 123] on input "search" at bounding box center [505, 131] width 114 height 17
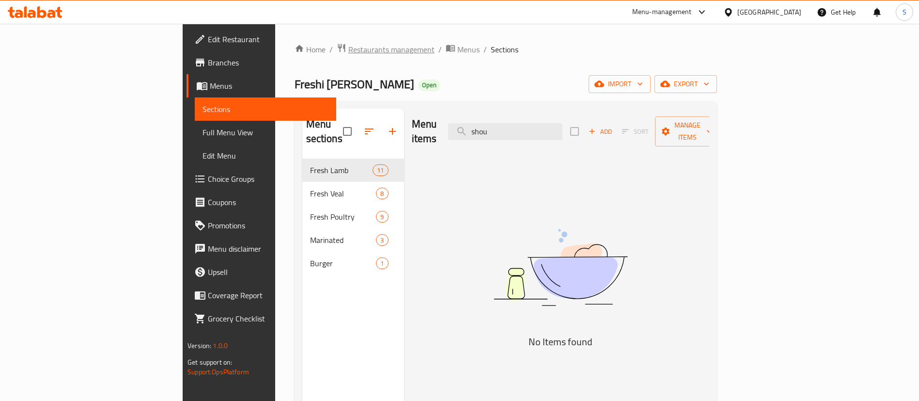
type input "shou"
click at [348, 46] on span "Restaurants management" at bounding box center [391, 50] width 86 height 12
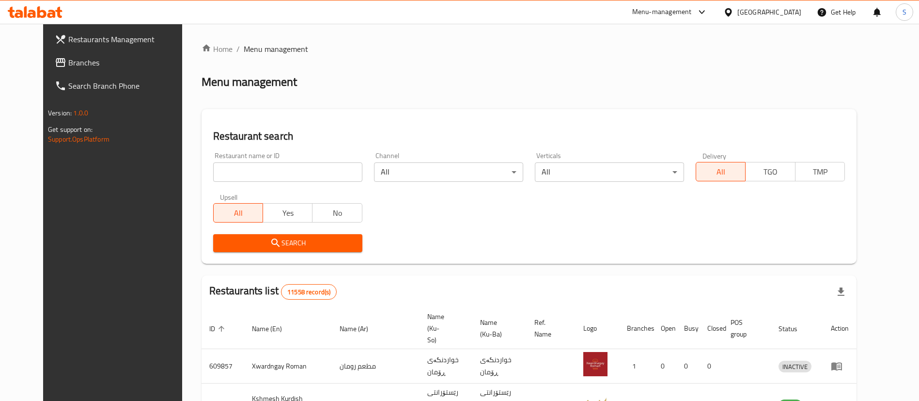
click at [323, 182] on div "Restaurant name or ID Restaurant name or ID" at bounding box center [287, 166] width 161 height 41
click at [323, 167] on input "search" at bounding box center [287, 171] width 149 height 19
type input "yasin qa"
click at [316, 236] on button "Search" at bounding box center [287, 243] width 149 height 18
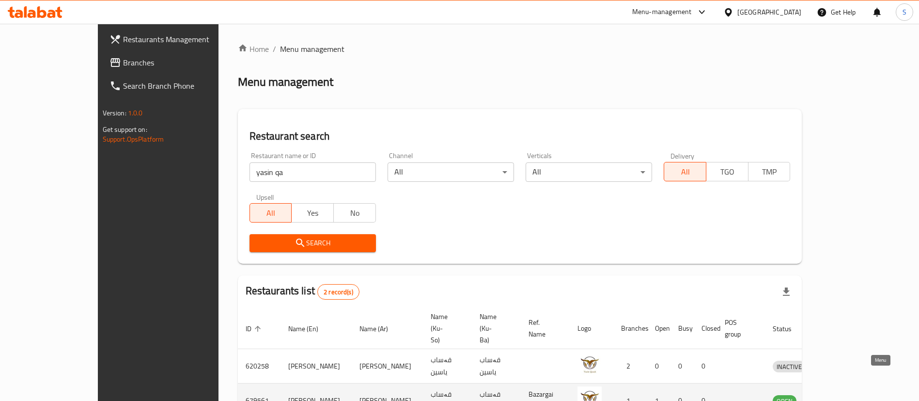
click at [835, 399] on icon "enhanced table" at bounding box center [833, 401] width 3 height 4
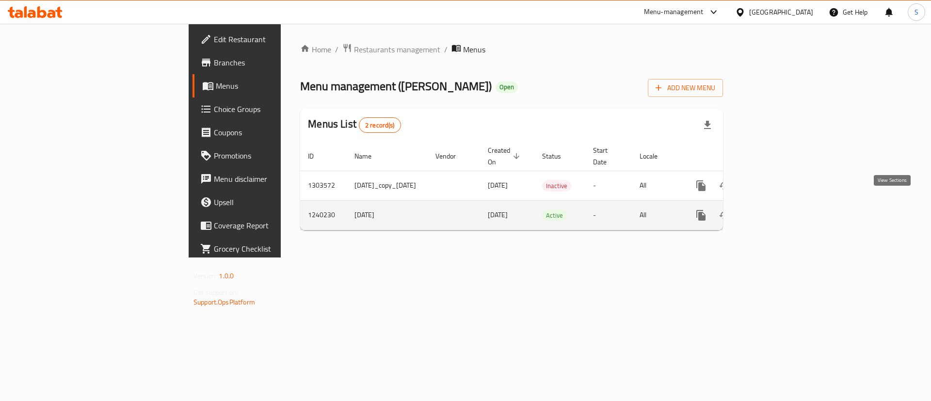
click at [776, 209] on icon "enhanced table" at bounding box center [771, 215] width 12 height 12
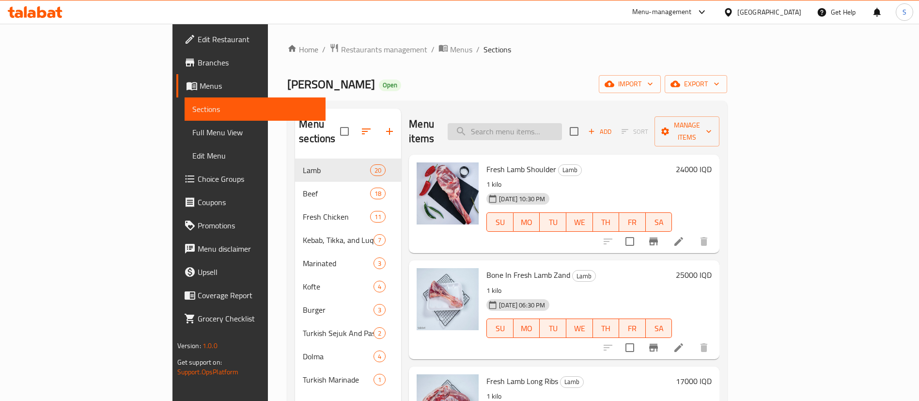
click at [543, 123] on input "search" at bounding box center [505, 131] width 114 height 17
click at [341, 46] on span "Restaurants management" at bounding box center [384, 50] width 86 height 12
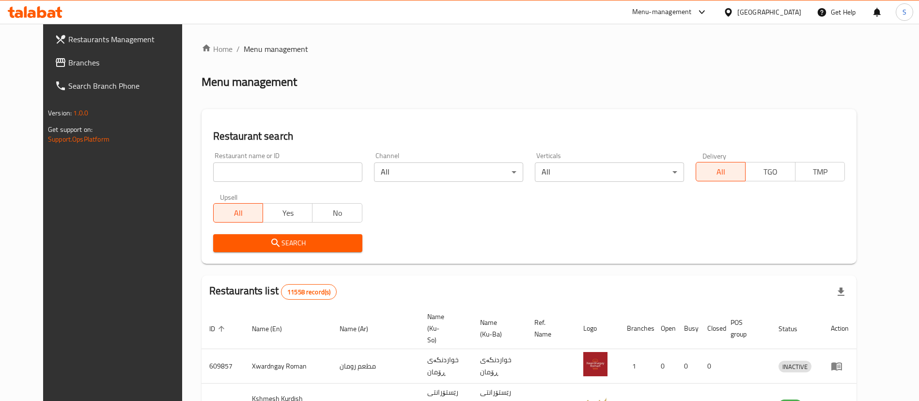
click at [271, 169] on input "search" at bounding box center [287, 171] width 149 height 19
type input "s"
drag, startPoint x: 372, startPoint y: 80, endPoint x: 384, endPoint y: 37, distance: 44.3
click at [373, 80] on div "Menu management" at bounding box center [529, 82] width 655 height 16
click at [258, 174] on input "search" at bounding box center [287, 171] width 149 height 19
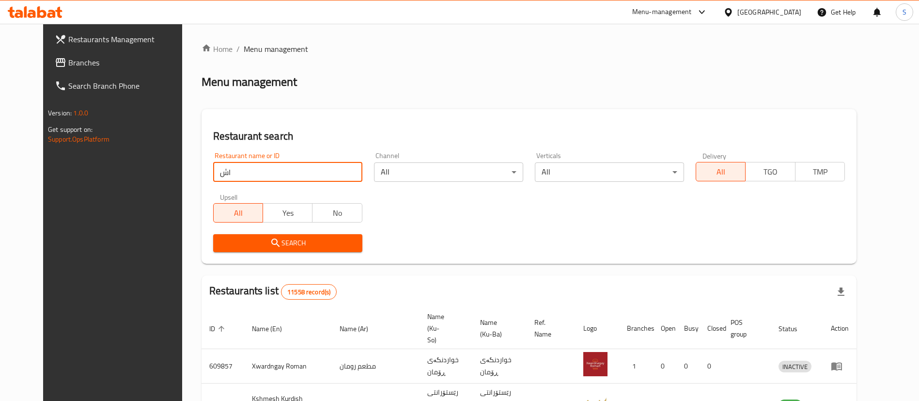
type input "ا"
type input "[PERSON_NAME]"
click button "Search" at bounding box center [287, 243] width 149 height 18
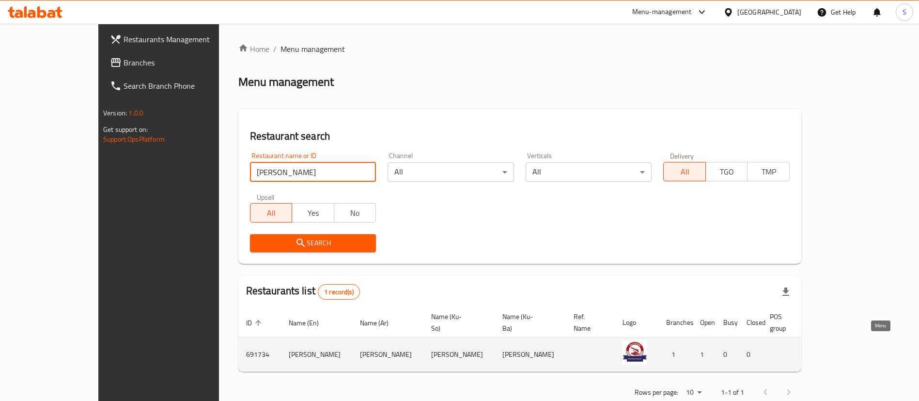
click at [874, 351] on icon "enhanced table" at bounding box center [874, 355] width 11 height 8
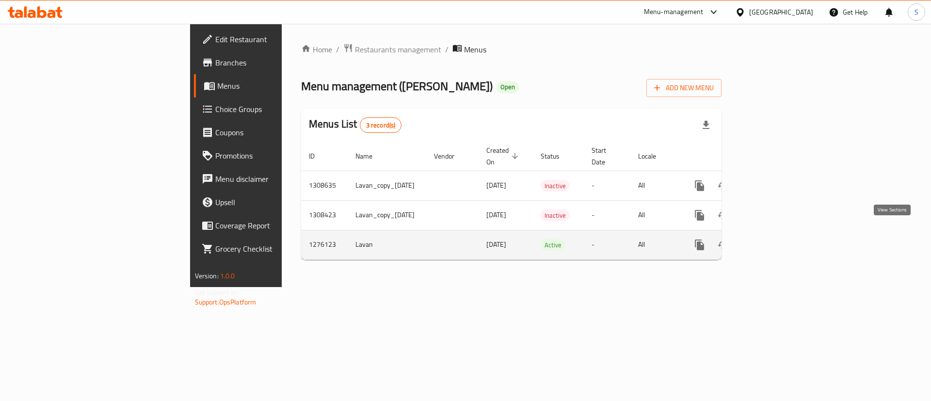
click at [775, 239] on icon "enhanced table" at bounding box center [769, 245] width 12 height 12
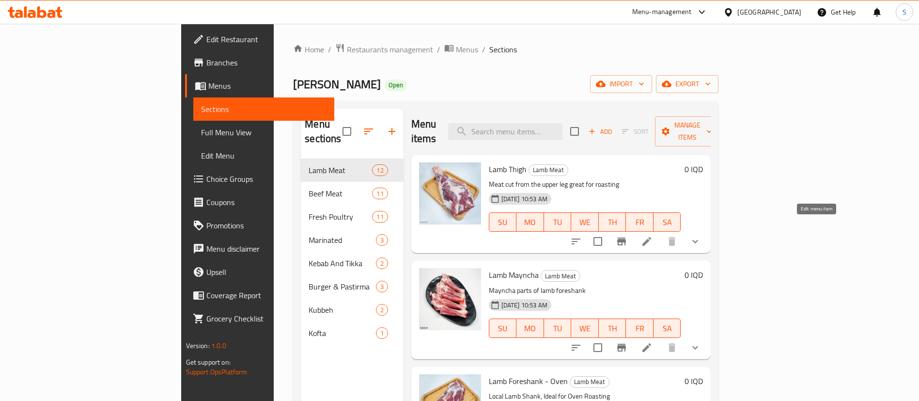
click at [653, 236] on icon at bounding box center [647, 242] width 12 height 12
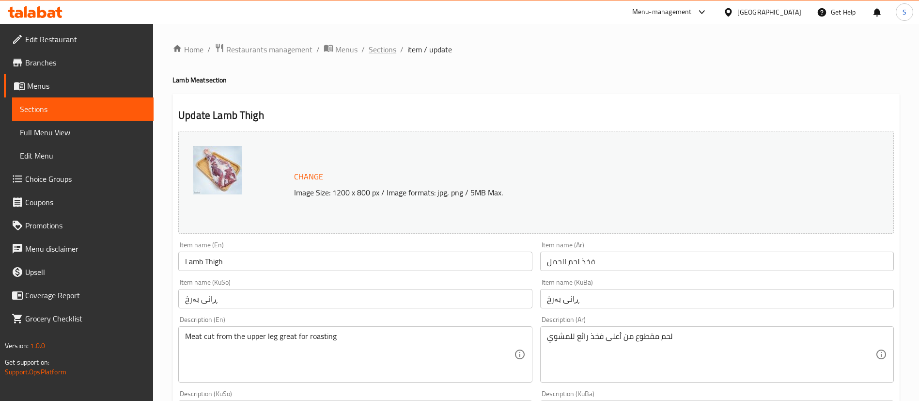
click at [382, 54] on span "Sections" at bounding box center [383, 50] width 28 height 12
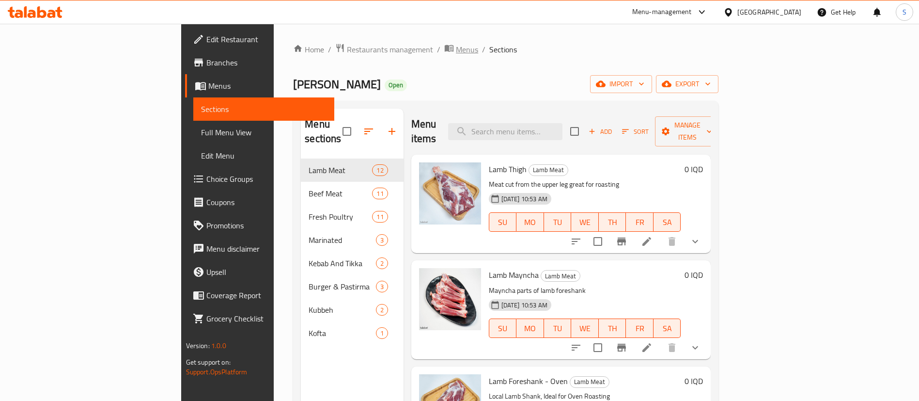
click at [444, 45] on span "Menus" at bounding box center [461, 49] width 34 height 13
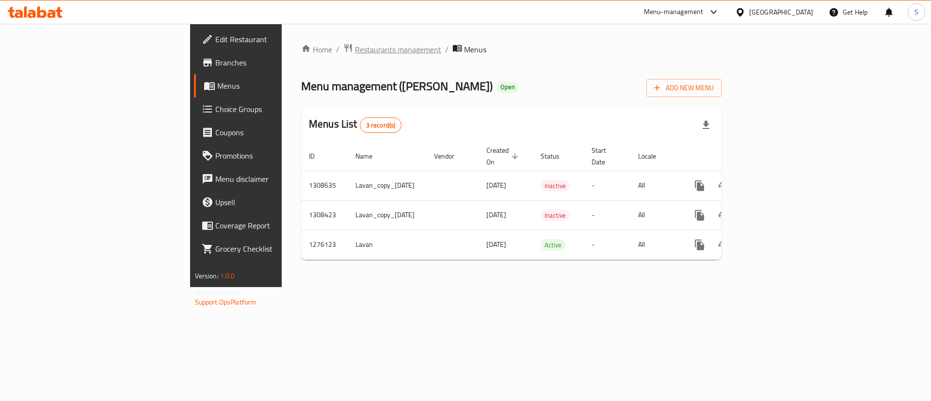
click at [355, 47] on span "Restaurants management" at bounding box center [398, 50] width 86 height 12
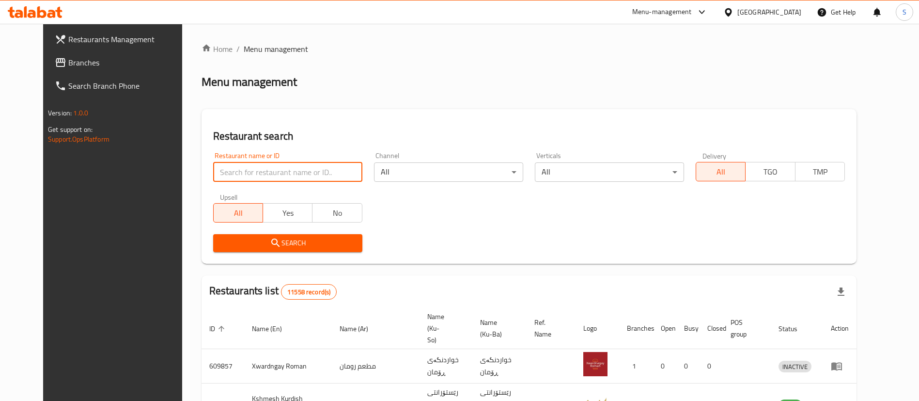
click at [279, 164] on input "search" at bounding box center [287, 171] width 149 height 19
type input "qubadi"
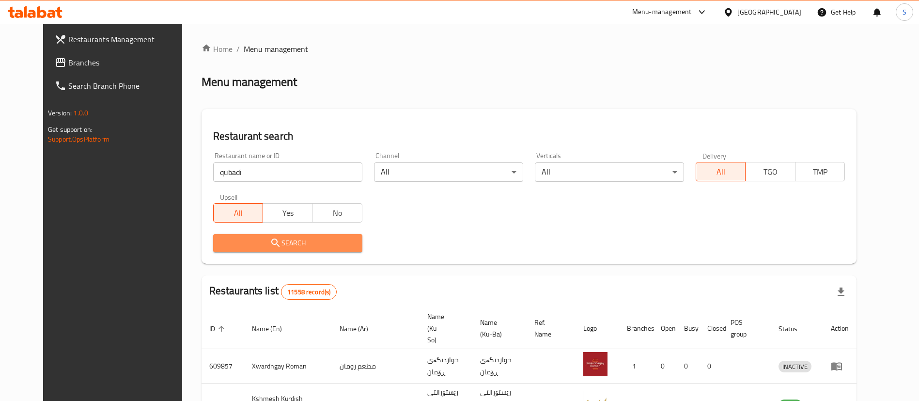
click at [289, 247] on span "Search" at bounding box center [288, 243] width 134 height 12
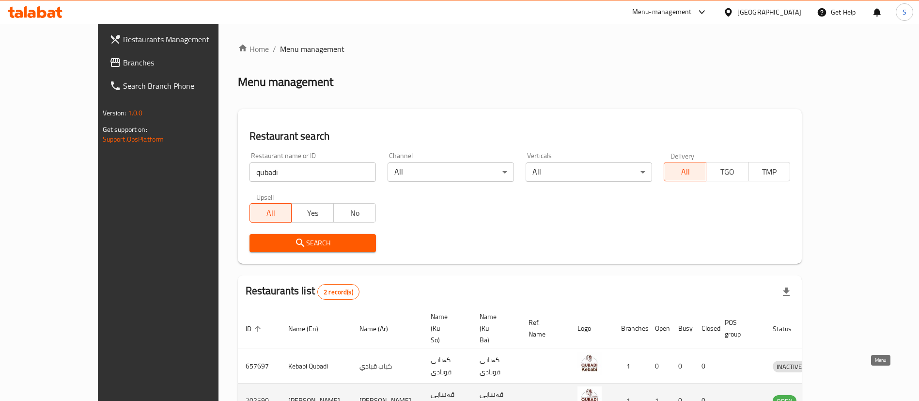
click at [835, 399] on icon "enhanced table" at bounding box center [833, 401] width 3 height 4
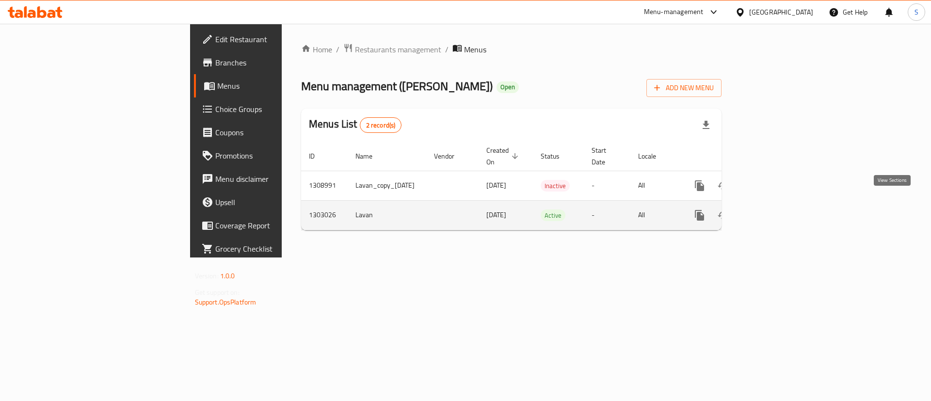
click at [781, 204] on link "enhanced table" at bounding box center [769, 215] width 23 height 23
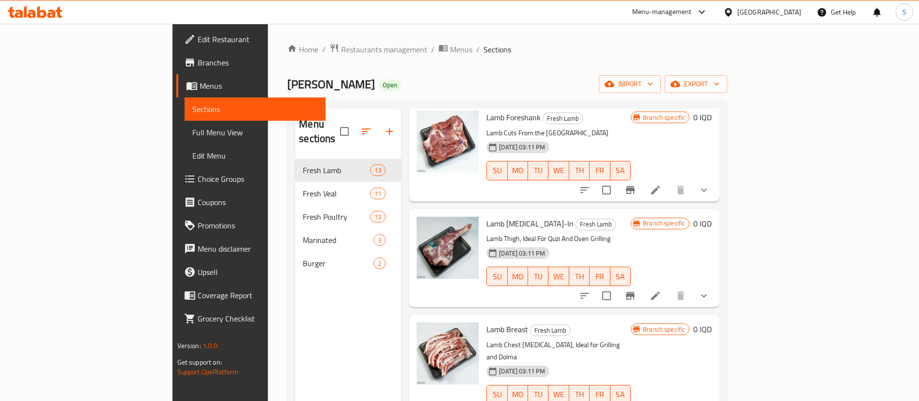
scroll to position [582, 0]
click at [662, 289] on icon at bounding box center [656, 295] width 12 height 12
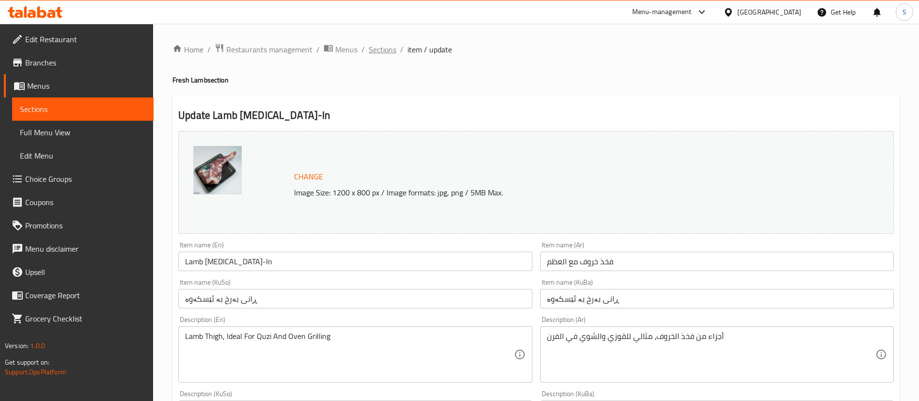
click at [380, 48] on span "Sections" at bounding box center [383, 50] width 28 height 12
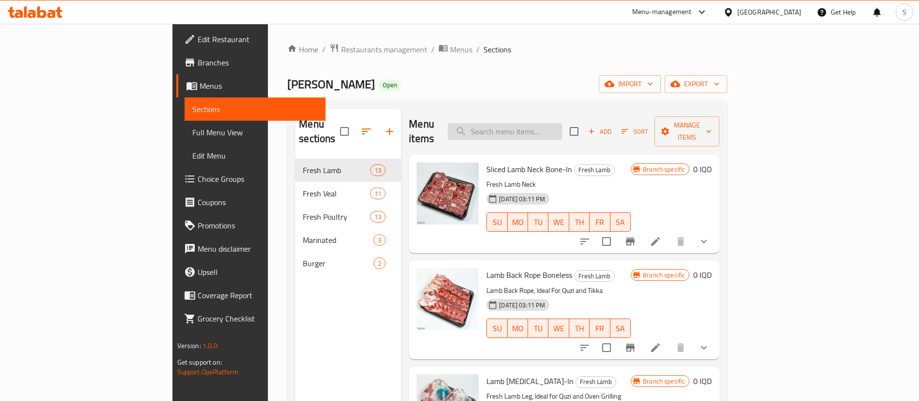
click at [548, 123] on input "search" at bounding box center [505, 131] width 114 height 17
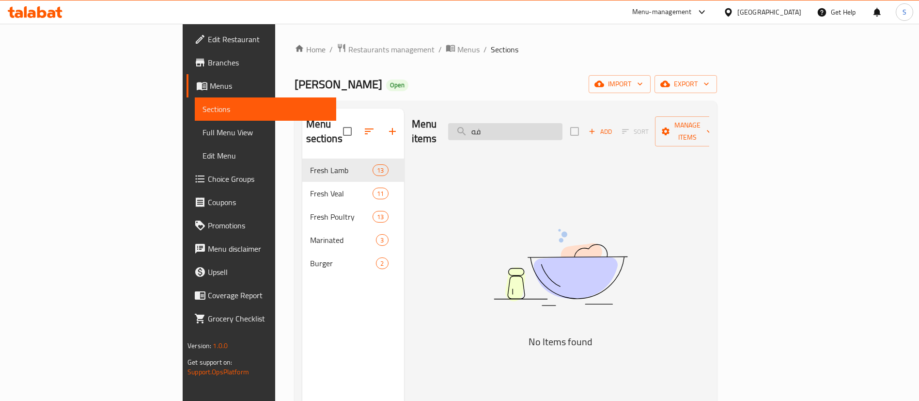
type input "ف"
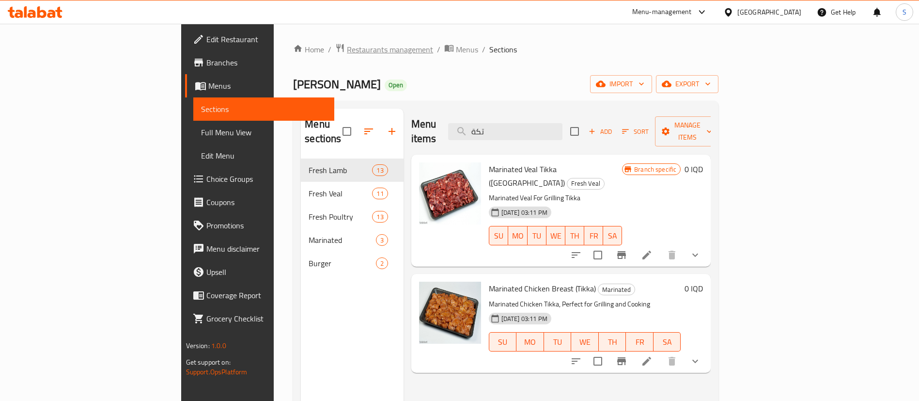
type input "تكة"
click at [347, 49] on span "Restaurants management" at bounding box center [390, 50] width 86 height 12
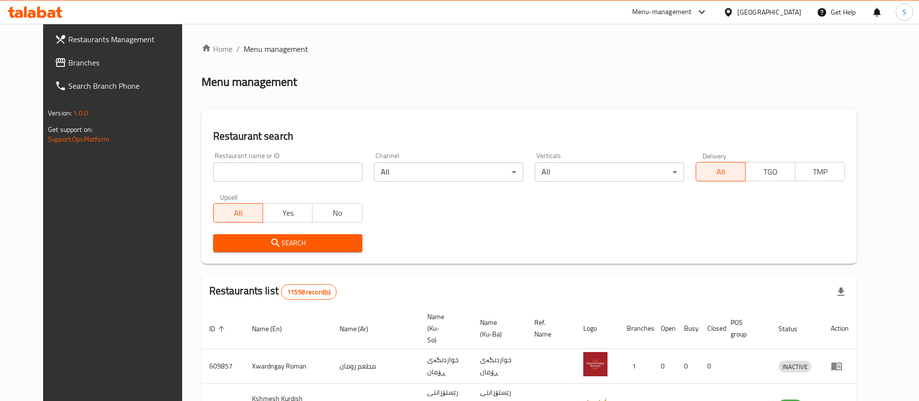
click at [248, 176] on input "search" at bounding box center [287, 171] width 149 height 19
type input "ا"
click at [248, 176] on input "search" at bounding box center [287, 171] width 149 height 19
type input "[PERSON_NAME]"
click at [290, 245] on span "Search" at bounding box center [288, 243] width 134 height 12
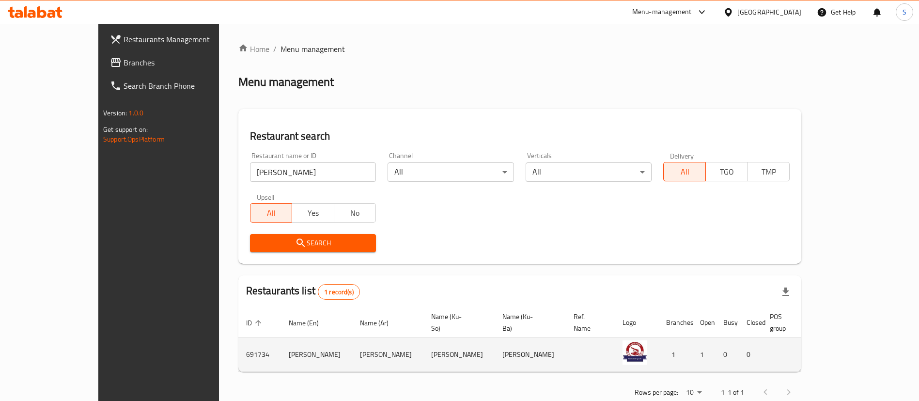
click at [873, 351] on icon "enhanced table" at bounding box center [874, 355] width 11 height 8
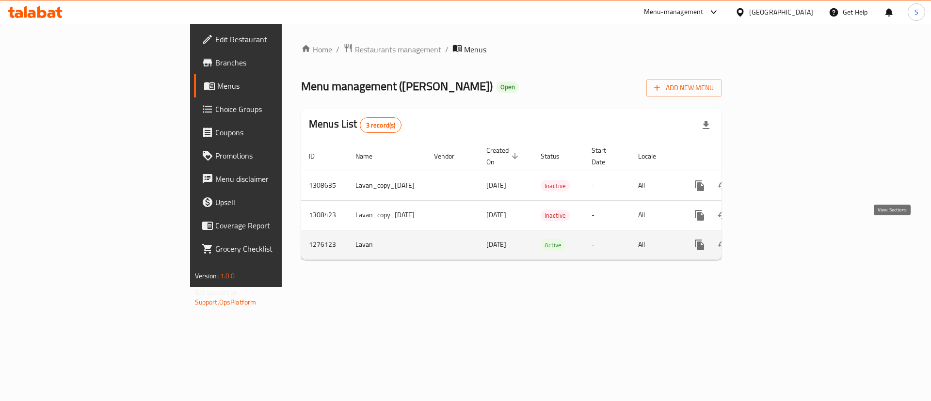
click at [775, 239] on icon "enhanced table" at bounding box center [769, 245] width 12 height 12
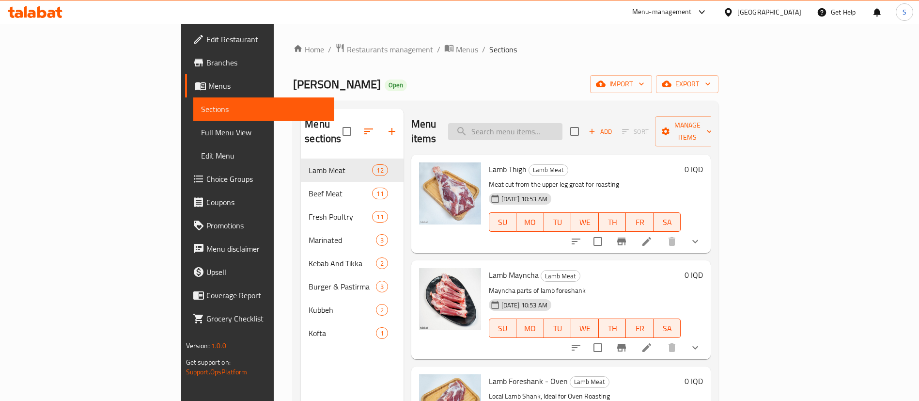
click at [563, 123] on input "search" at bounding box center [505, 131] width 114 height 17
type input "ف"
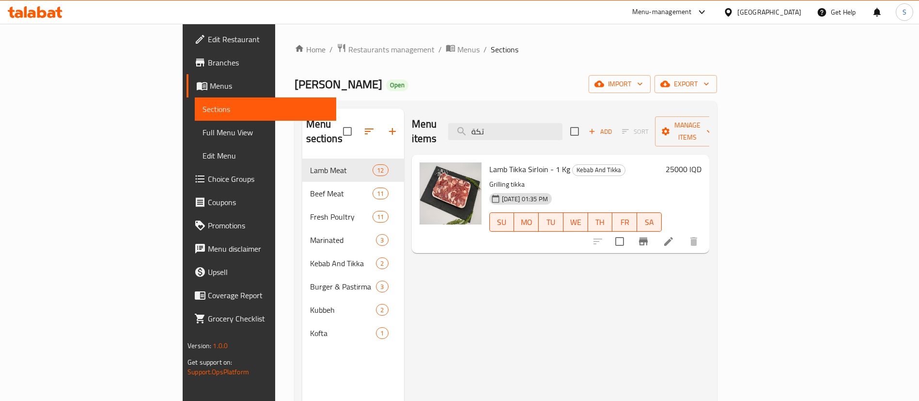
type input "تكة"
